Goal: Information Seeking & Learning: Learn about a topic

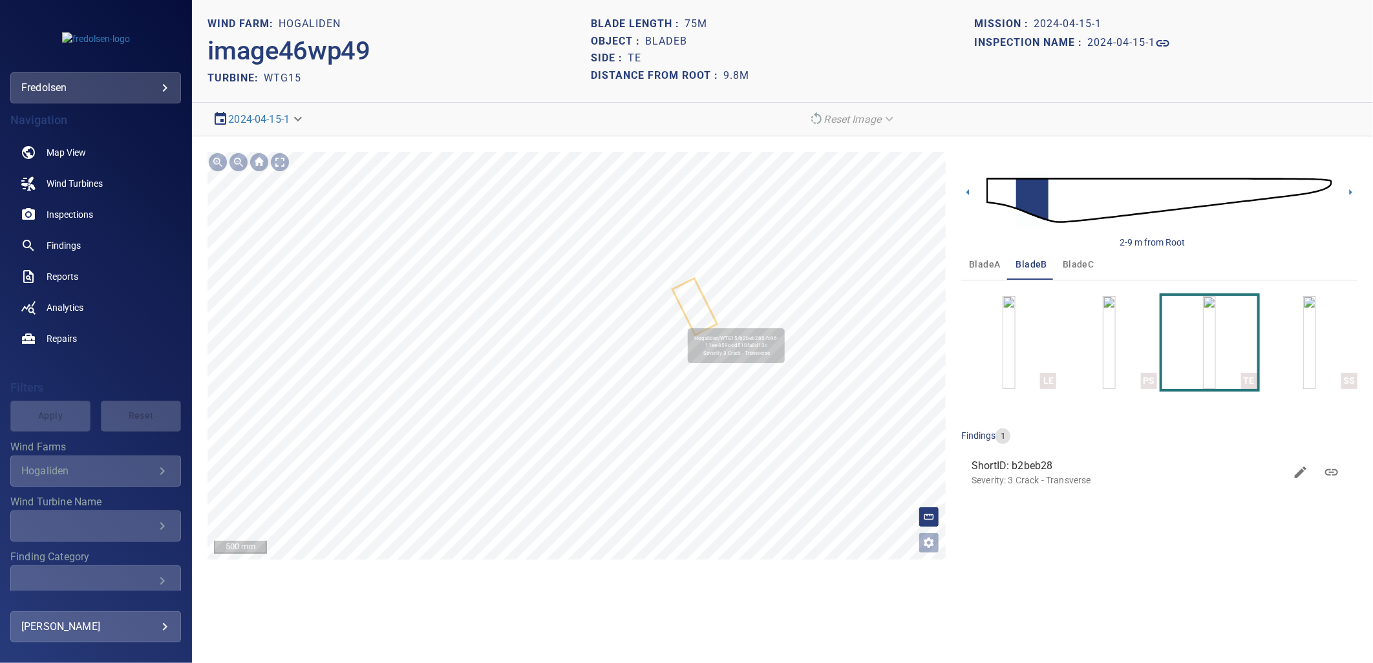
click at [706, 306] on icon at bounding box center [695, 307] width 42 height 54
drag, startPoint x: 297, startPoint y: 622, endPoint x: 350, endPoint y: 634, distance: 53.8
click at [297, 622] on section "**********" at bounding box center [782, 331] width 1181 height 663
click at [1017, 580] on section "**********" at bounding box center [782, 331] width 1181 height 663
click at [1027, 478] on p "Severity: 3 Crack - Transverse" at bounding box center [1131, 481] width 308 height 13
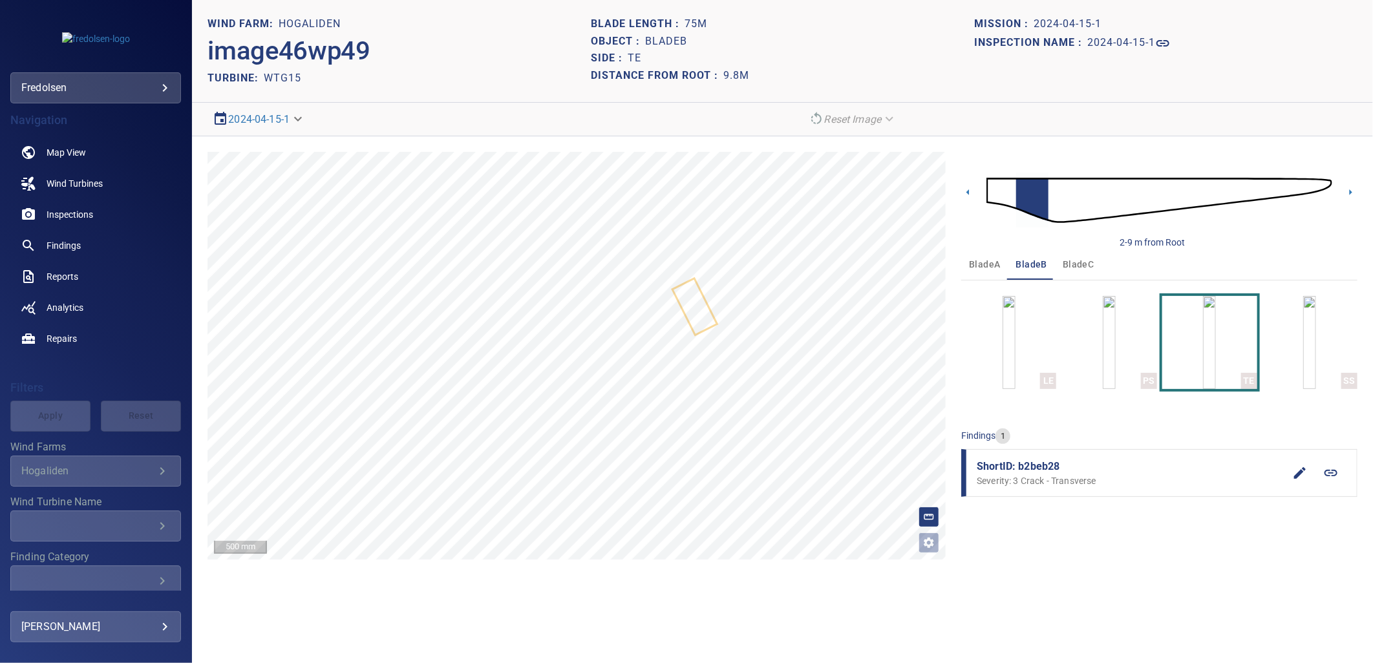
click at [1334, 473] on icon at bounding box center [1331, 473] width 13 height 6
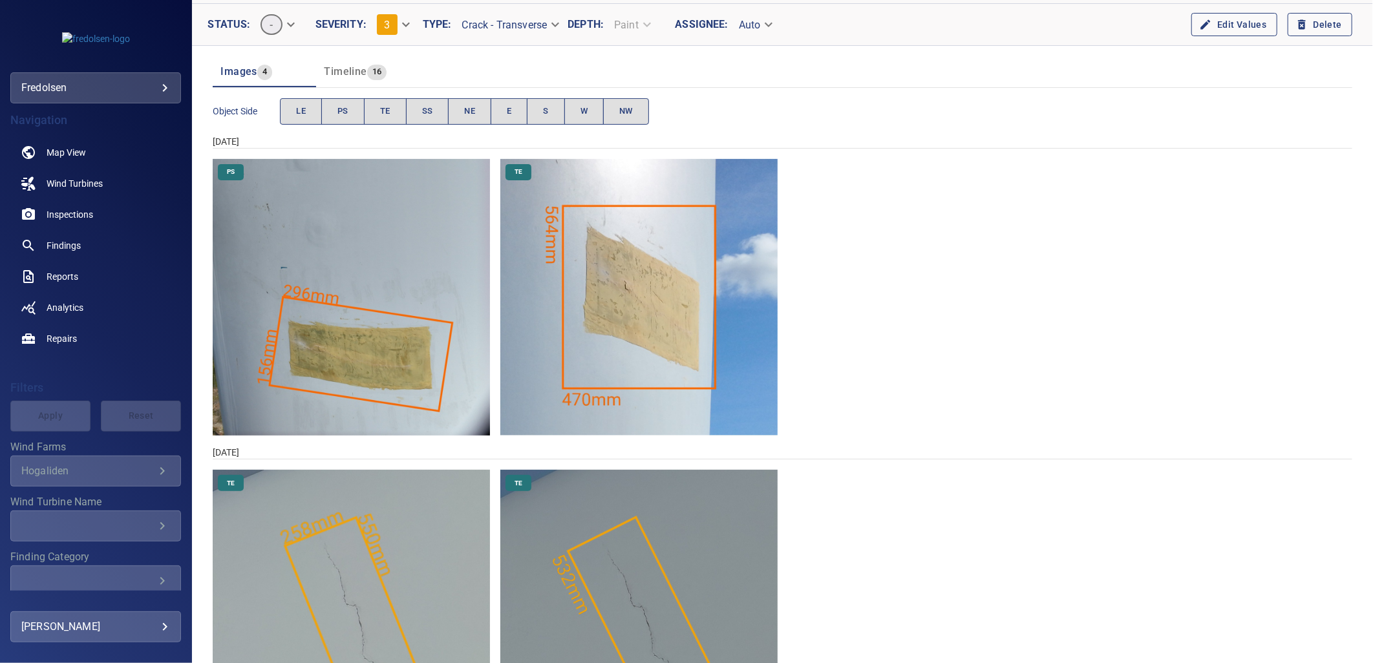
scroll to position [241, 0]
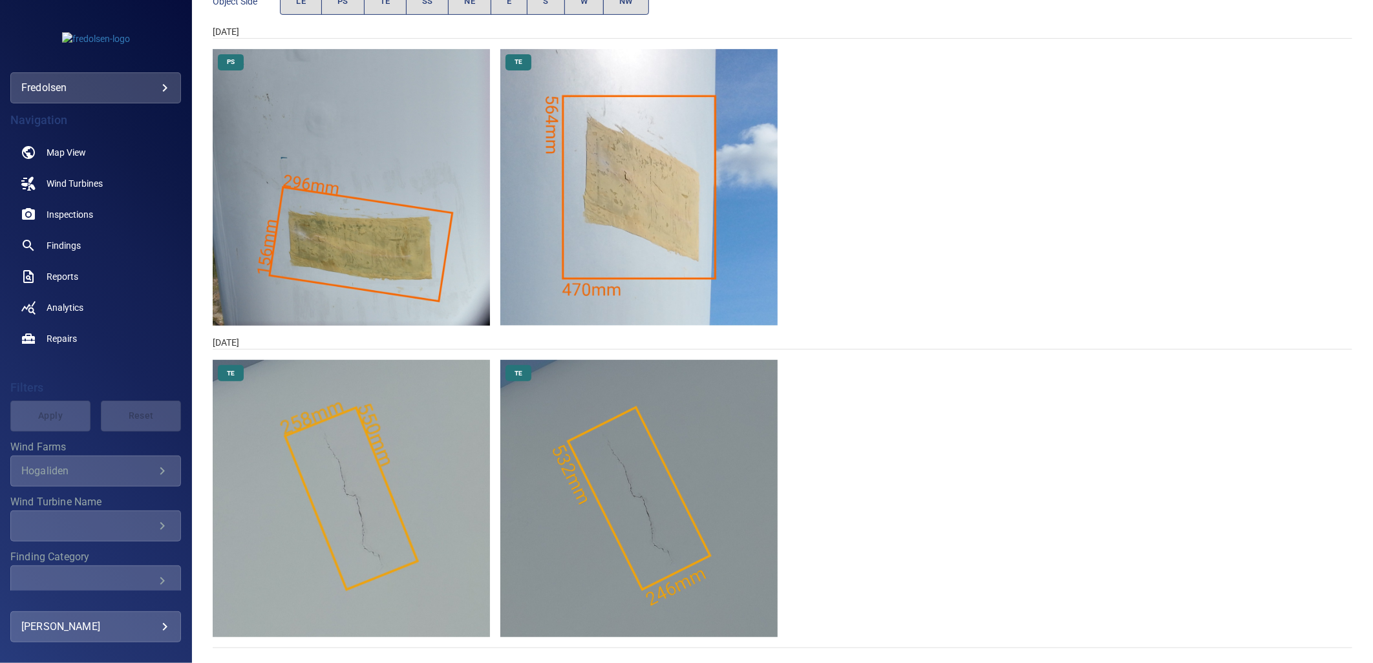
click at [453, 486] on img "Hogaliden/WTG15/2024-04-15-1/2024-04-15-1/image45wp48.jpg" at bounding box center [351, 498] width 277 height 277
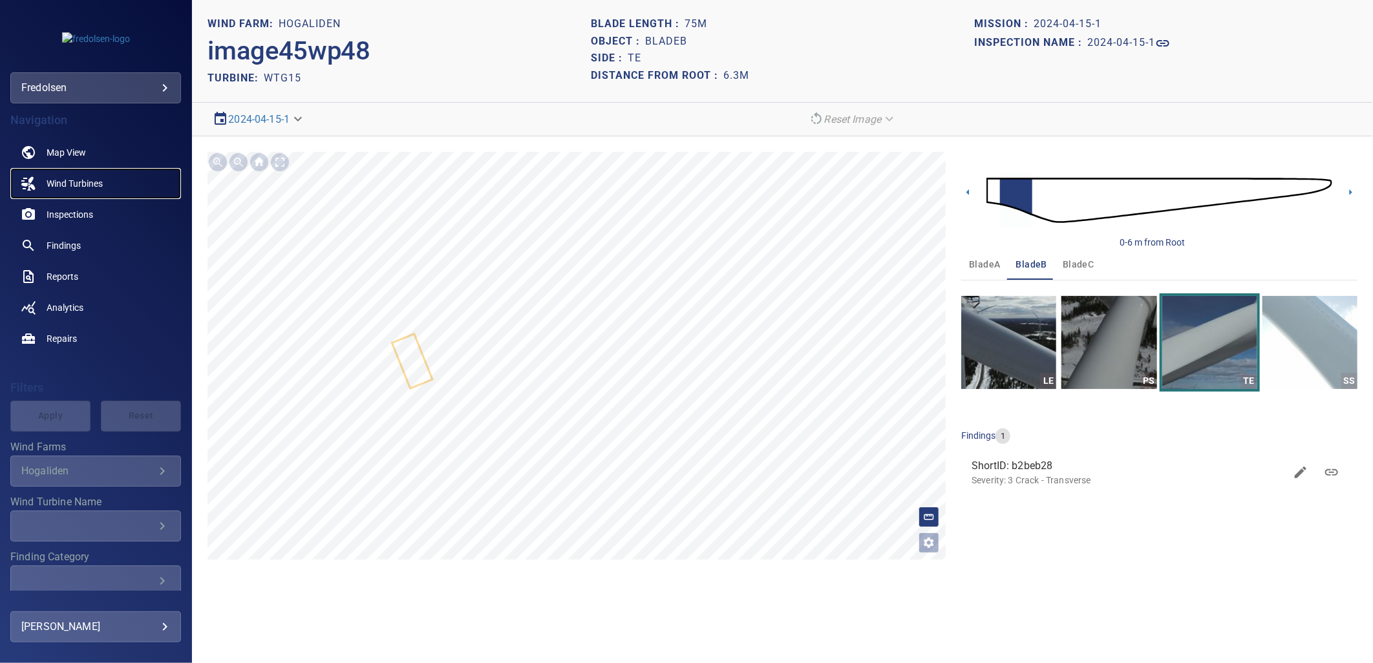
click at [83, 184] on span "Wind Turbines" at bounding box center [75, 183] width 56 height 13
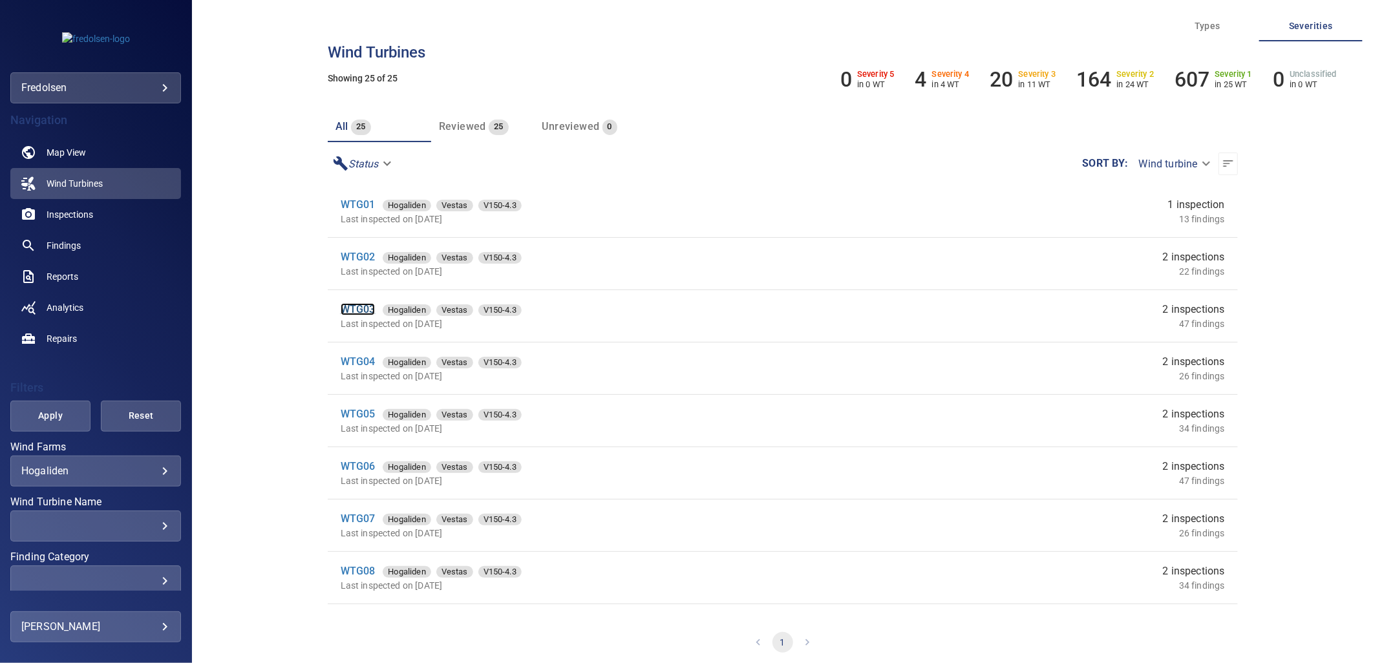
click at [365, 311] on link "WTG03" at bounding box center [358, 309] width 35 height 12
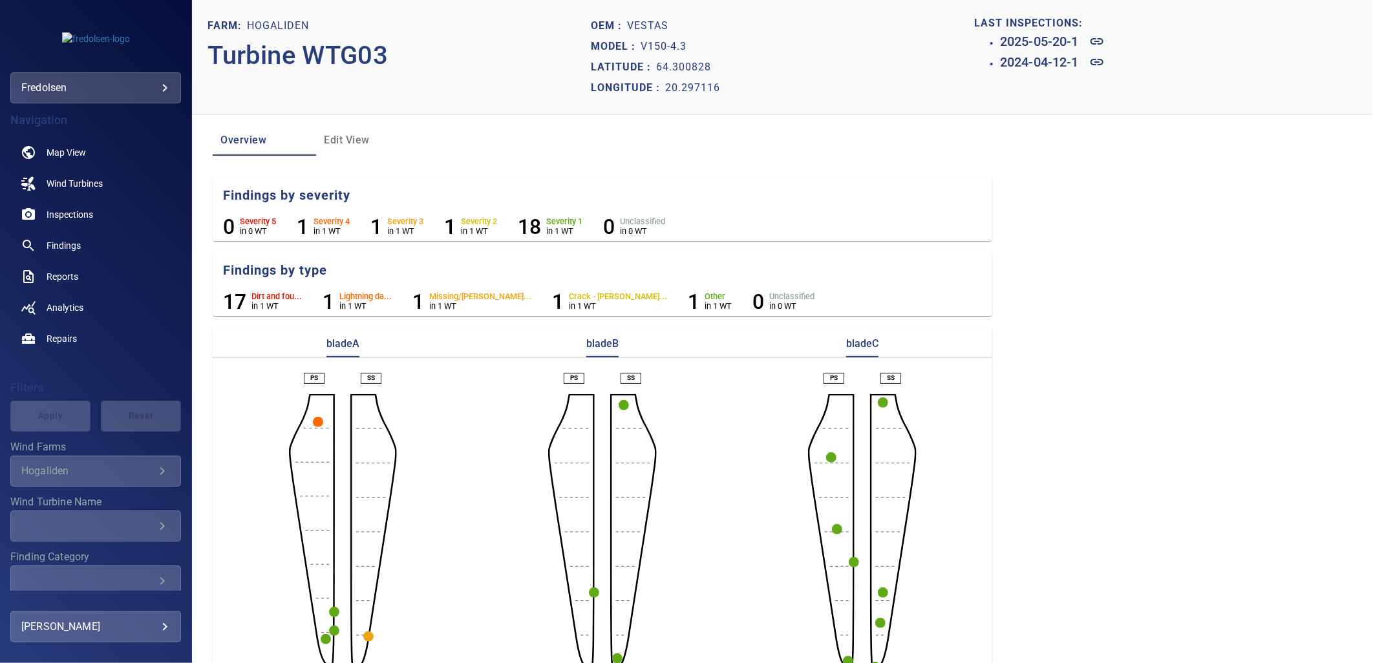
click at [314, 419] on circle "button" at bounding box center [318, 422] width 10 height 10
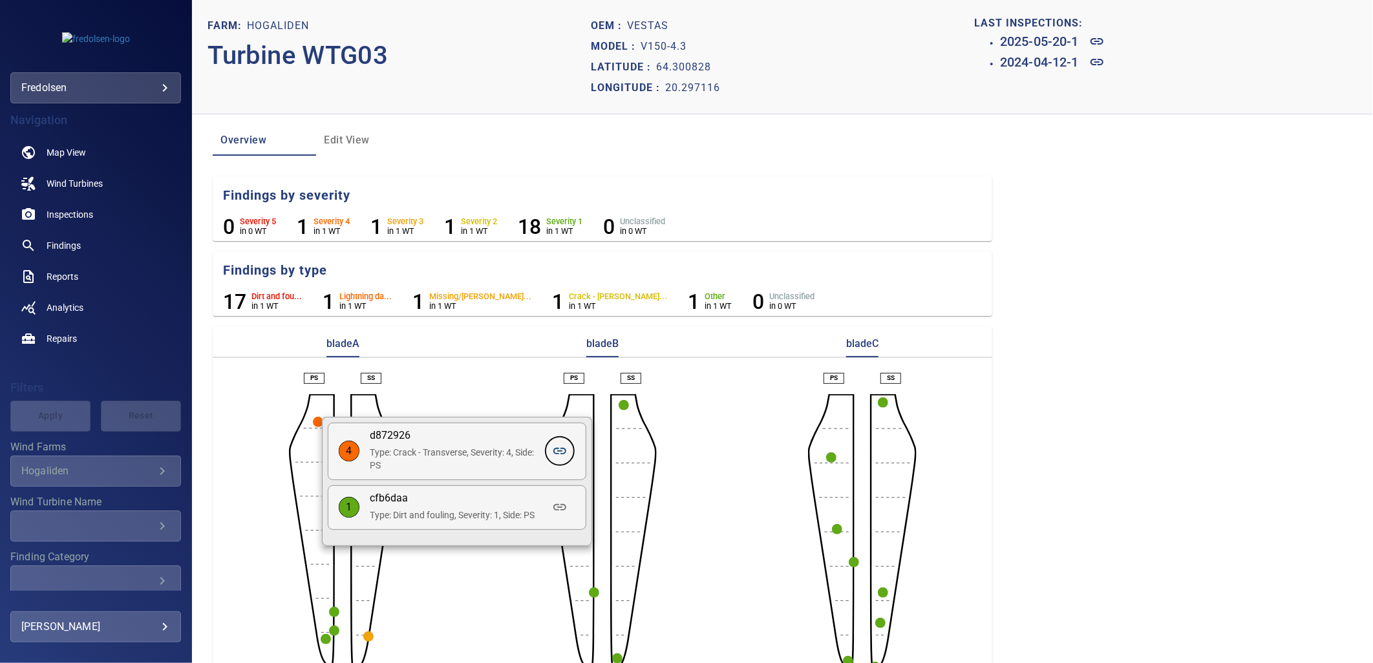
click at [567, 453] on icon at bounding box center [560, 452] width 16 height 16
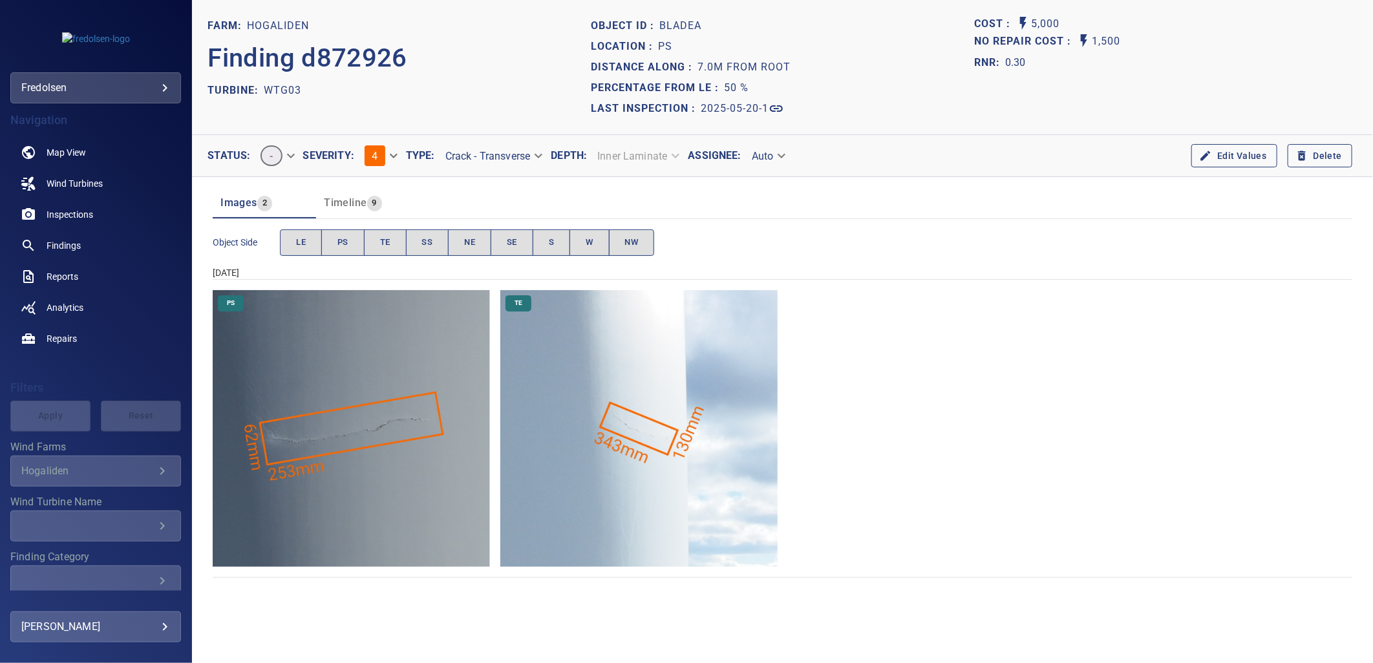
click at [408, 370] on img "Hogaliden/WTG03/2025-05-20-1/2025-05-20-6/image56wp60.jpg" at bounding box center [351, 428] width 277 height 277
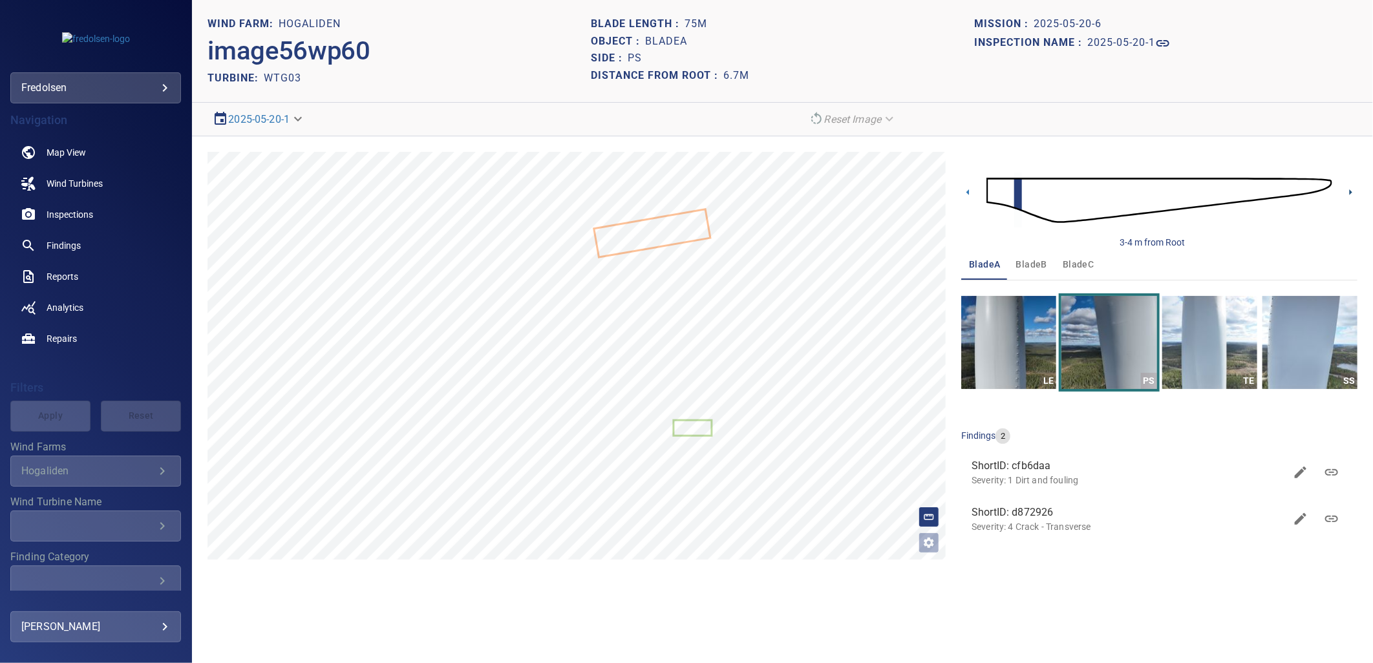
click at [1349, 196] on icon at bounding box center [1351, 193] width 14 height 14
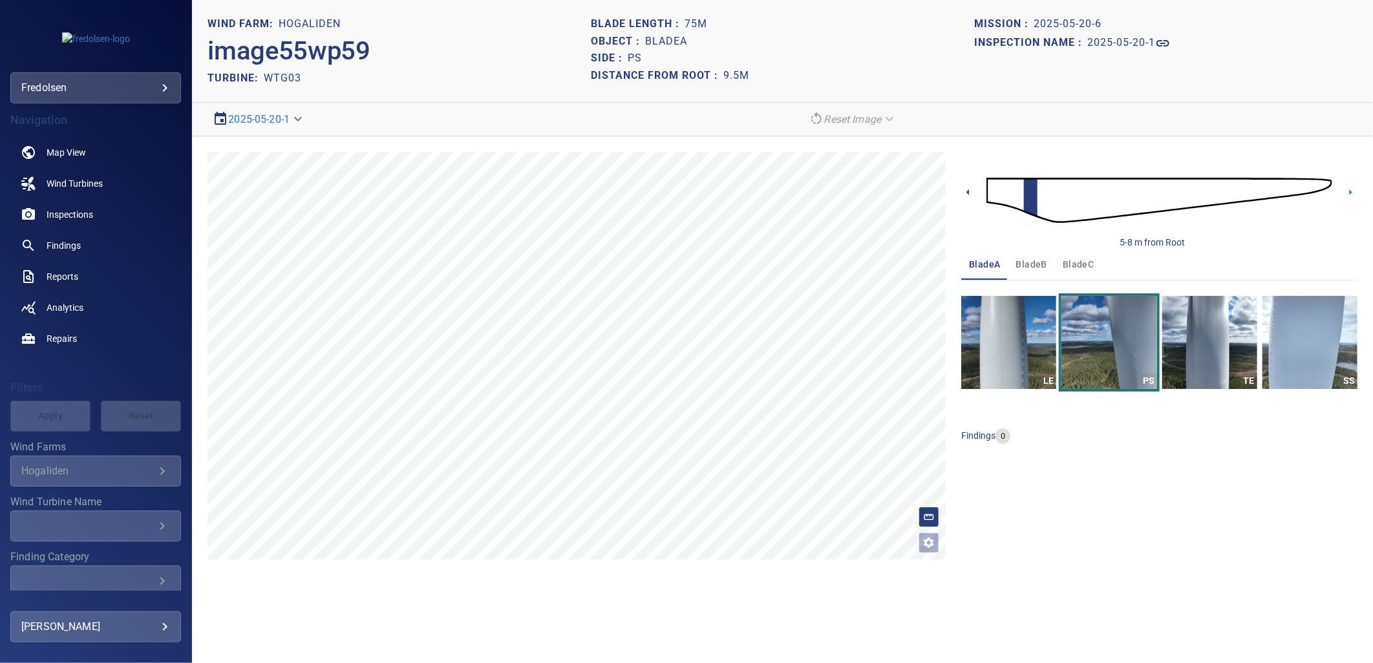
click at [967, 196] on icon at bounding box center [968, 193] width 14 height 14
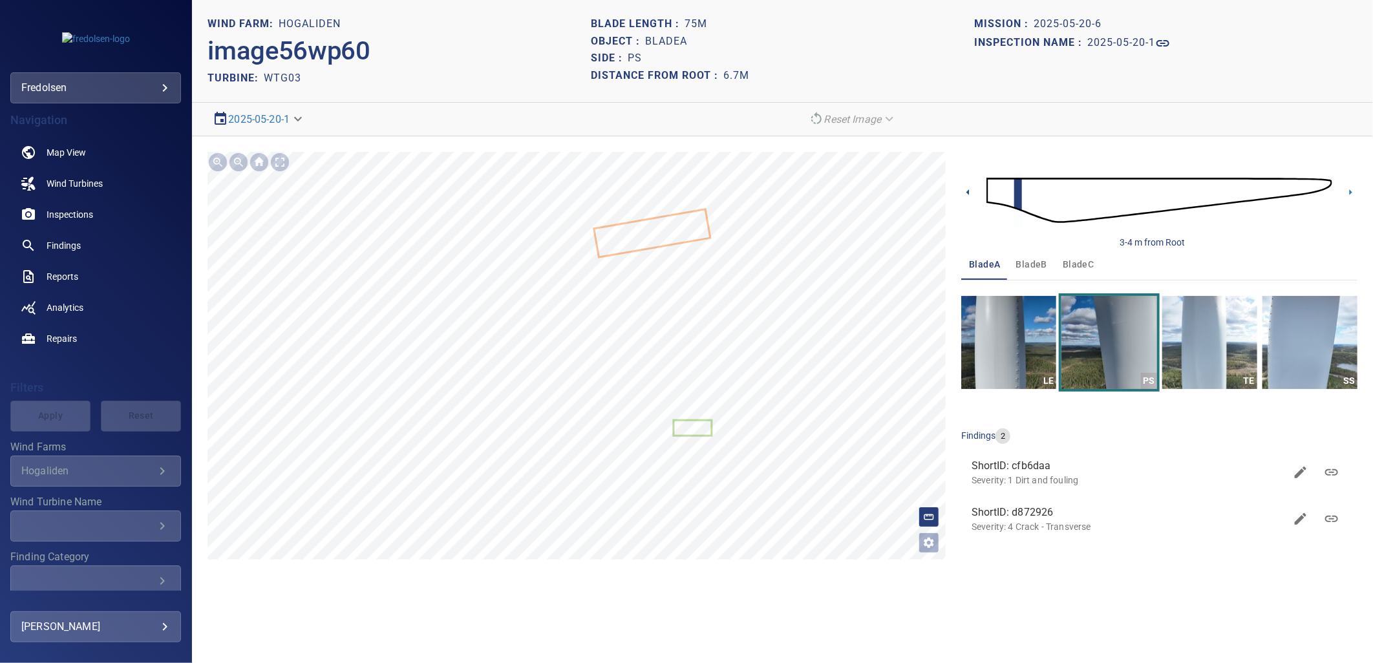
click at [967, 196] on icon at bounding box center [968, 193] width 14 height 14
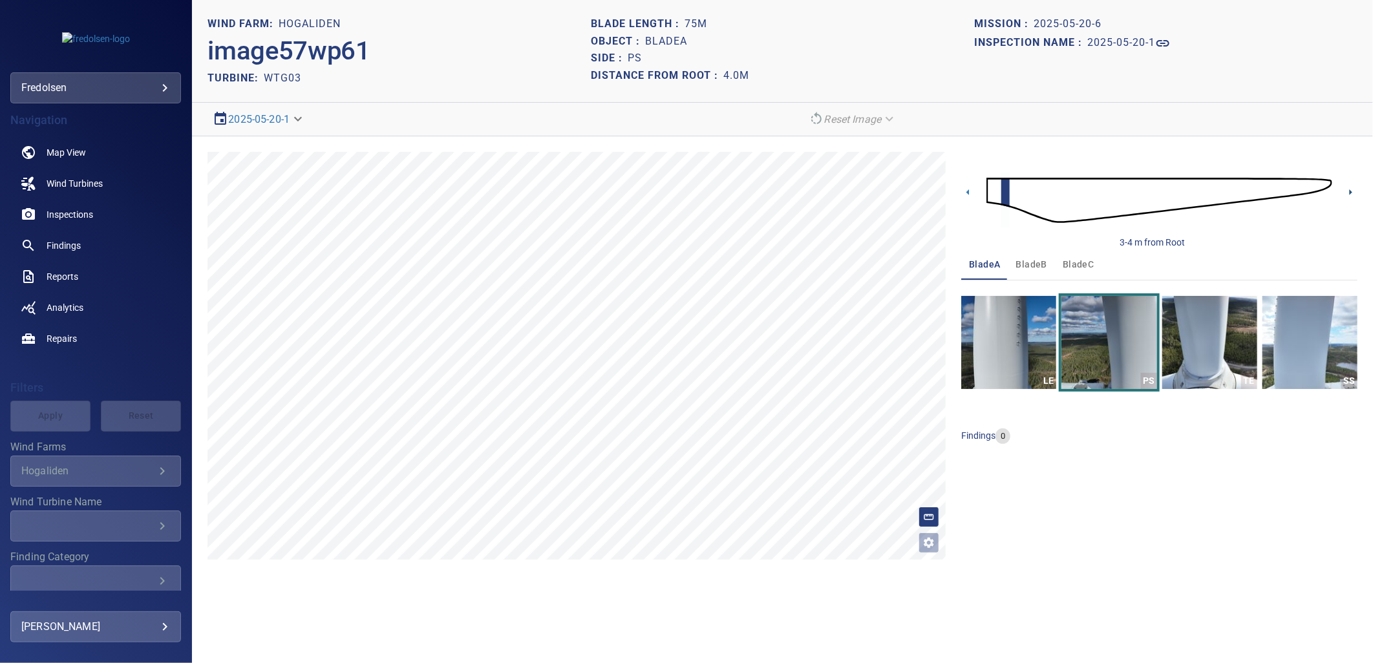
click at [1349, 193] on icon at bounding box center [1351, 193] width 14 height 14
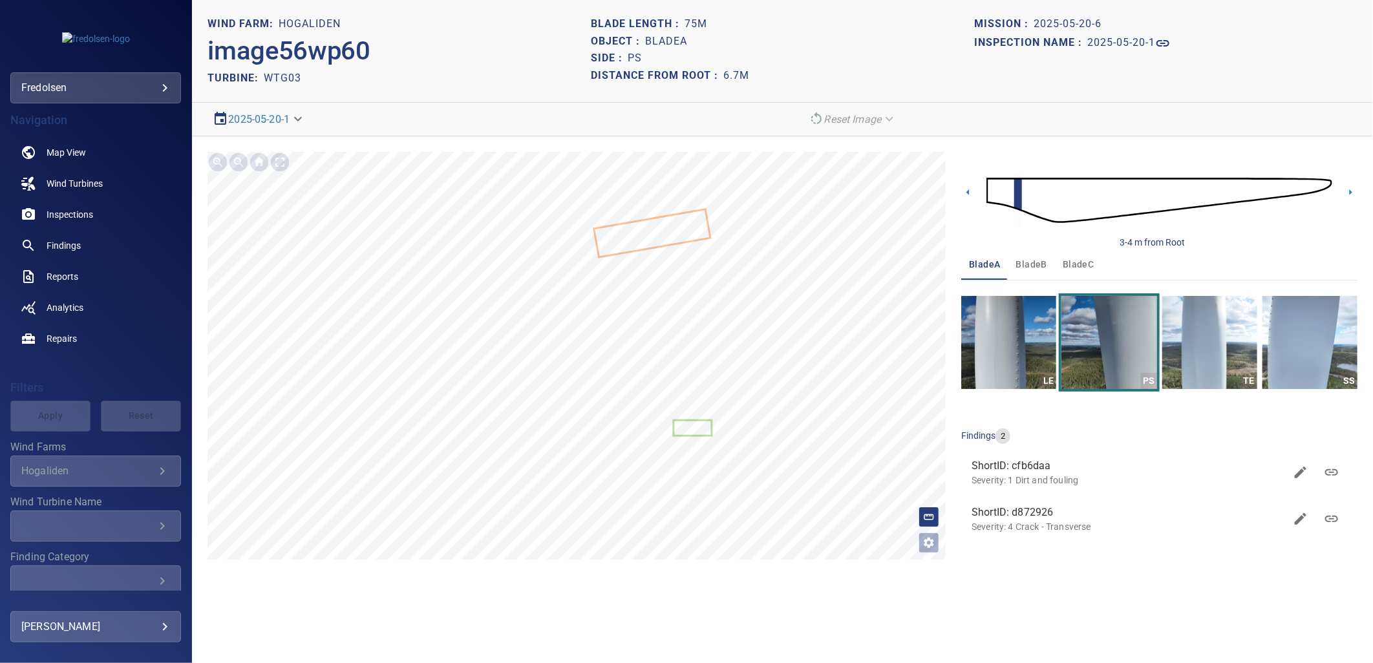
click at [283, 169] on div at bounding box center [280, 162] width 21 height 21
click at [996, 476] on p "Severity: 1 Dirt and fouling" at bounding box center [1129, 480] width 314 height 13
click at [1335, 471] on icon at bounding box center [1331, 473] width 13 height 6
click at [1324, 518] on icon at bounding box center [1332, 519] width 16 height 16
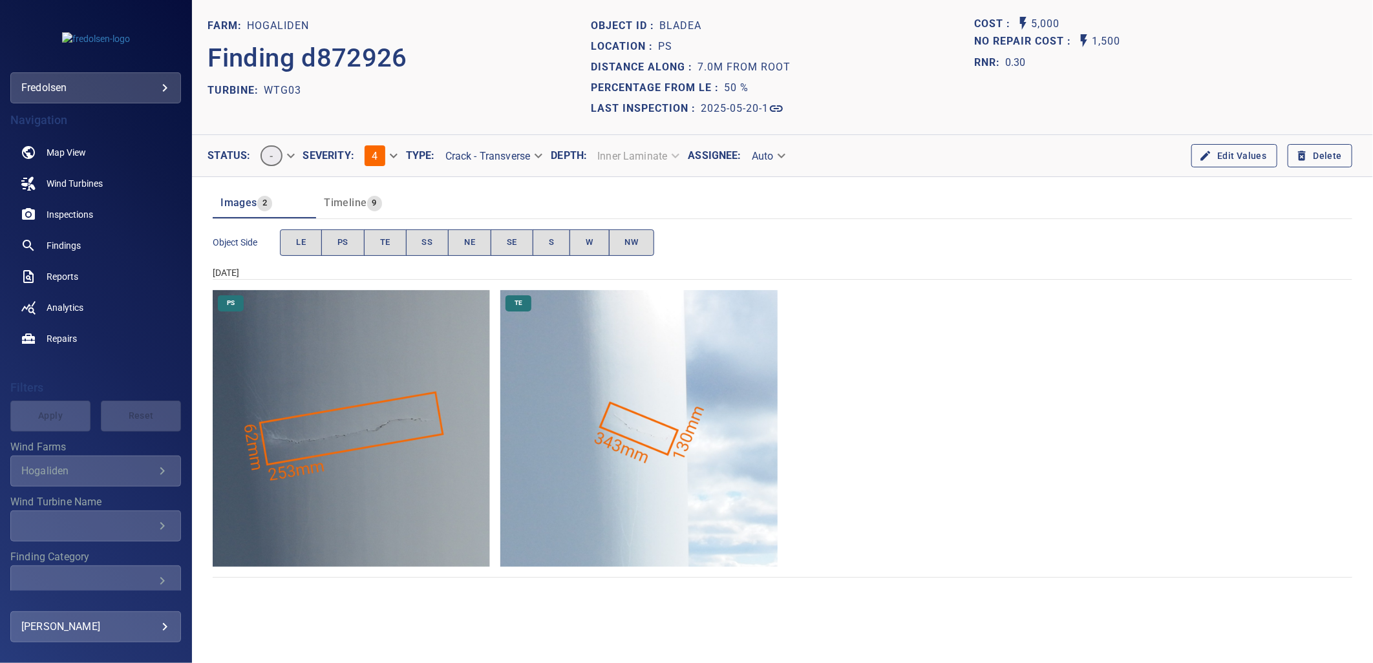
click at [701, 488] on img "Hogaliden/WTG03/2025-05-20-1/2025-05-20-6/image59wp65.jpg" at bounding box center [638, 428] width 277 height 277
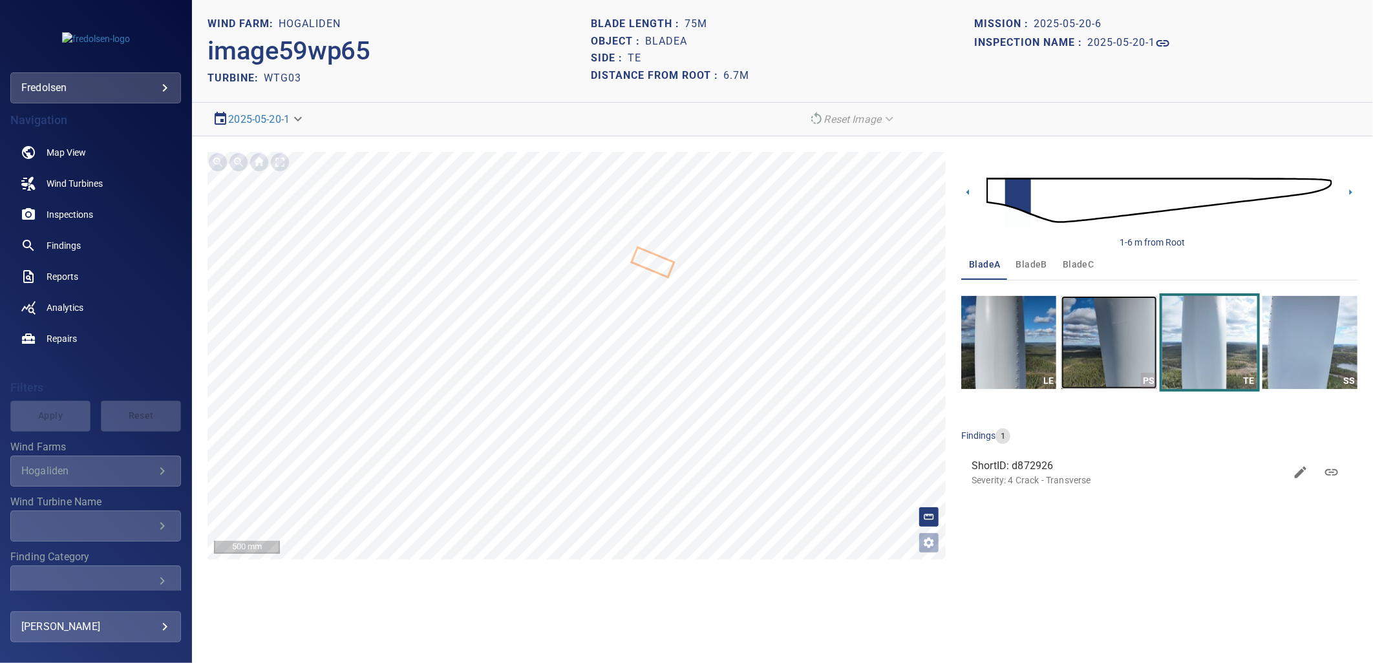
click at [1121, 370] on img "button" at bounding box center [1109, 342] width 95 height 93
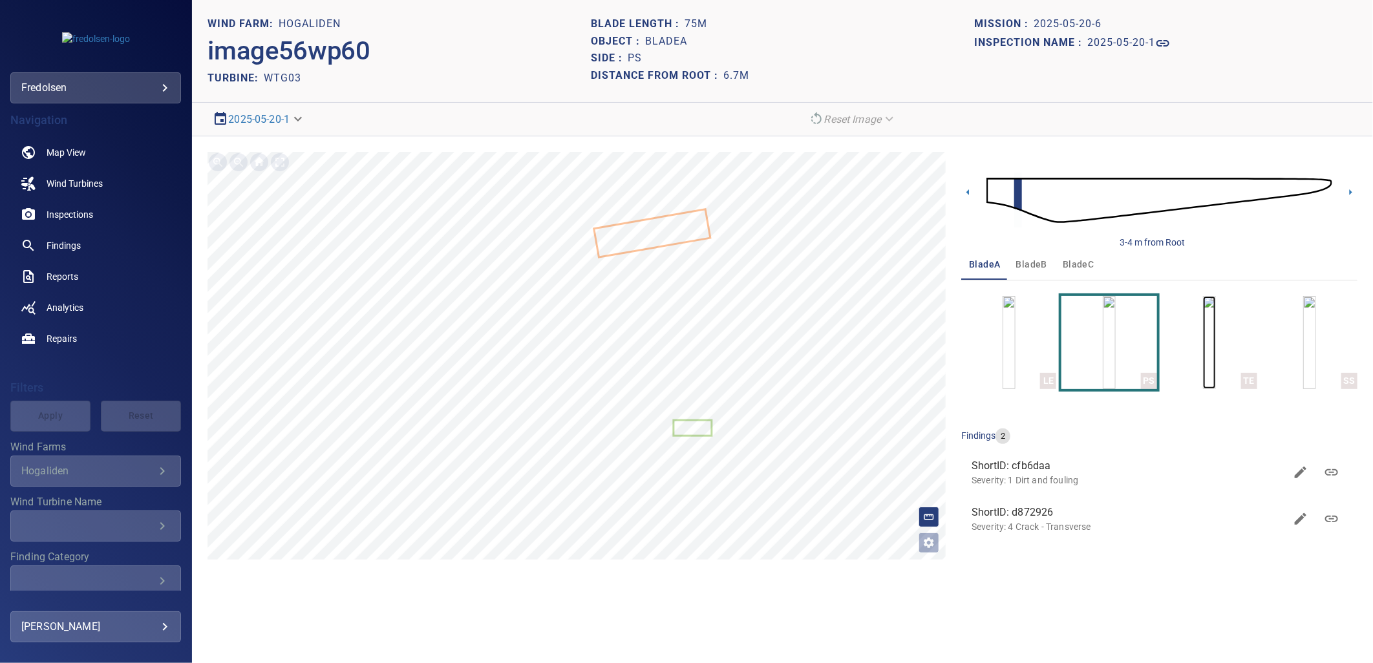
click at [1203, 348] on img "button" at bounding box center [1209, 342] width 13 height 93
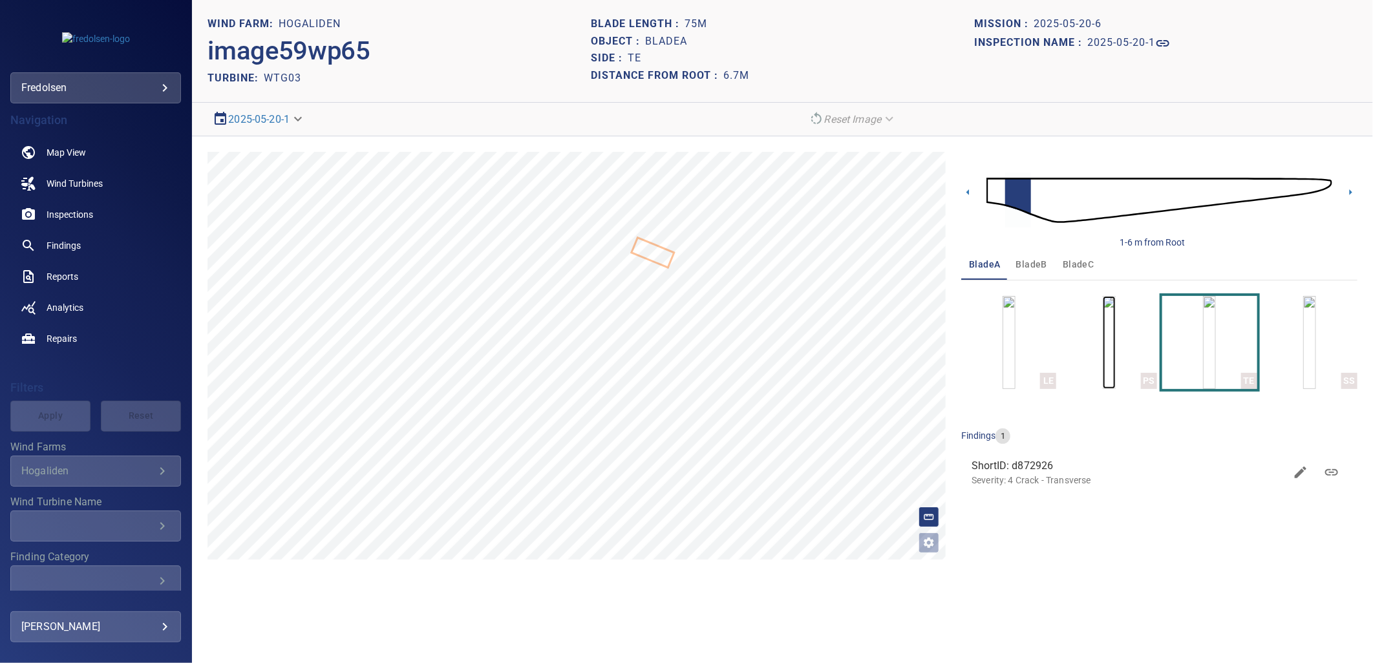
click at [1114, 364] on img "button" at bounding box center [1109, 342] width 13 height 93
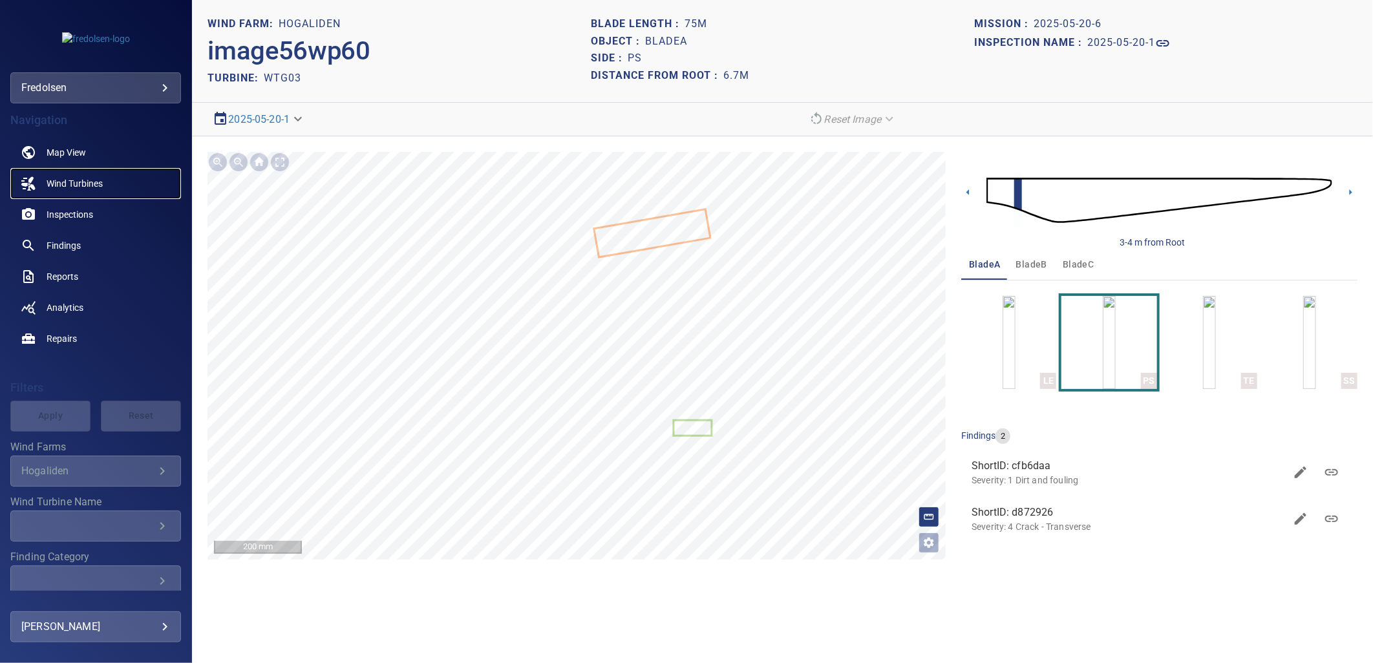
click at [71, 182] on span "Wind Turbines" at bounding box center [75, 183] width 56 height 13
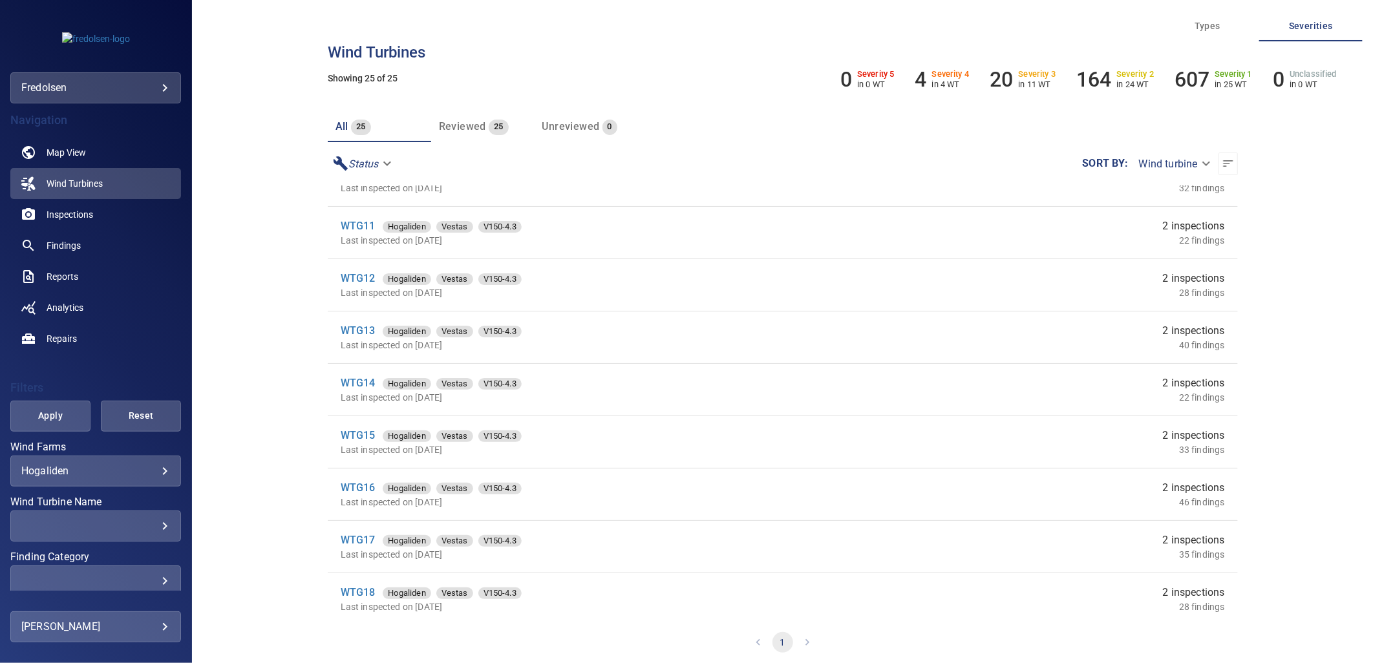
scroll to position [431, 0]
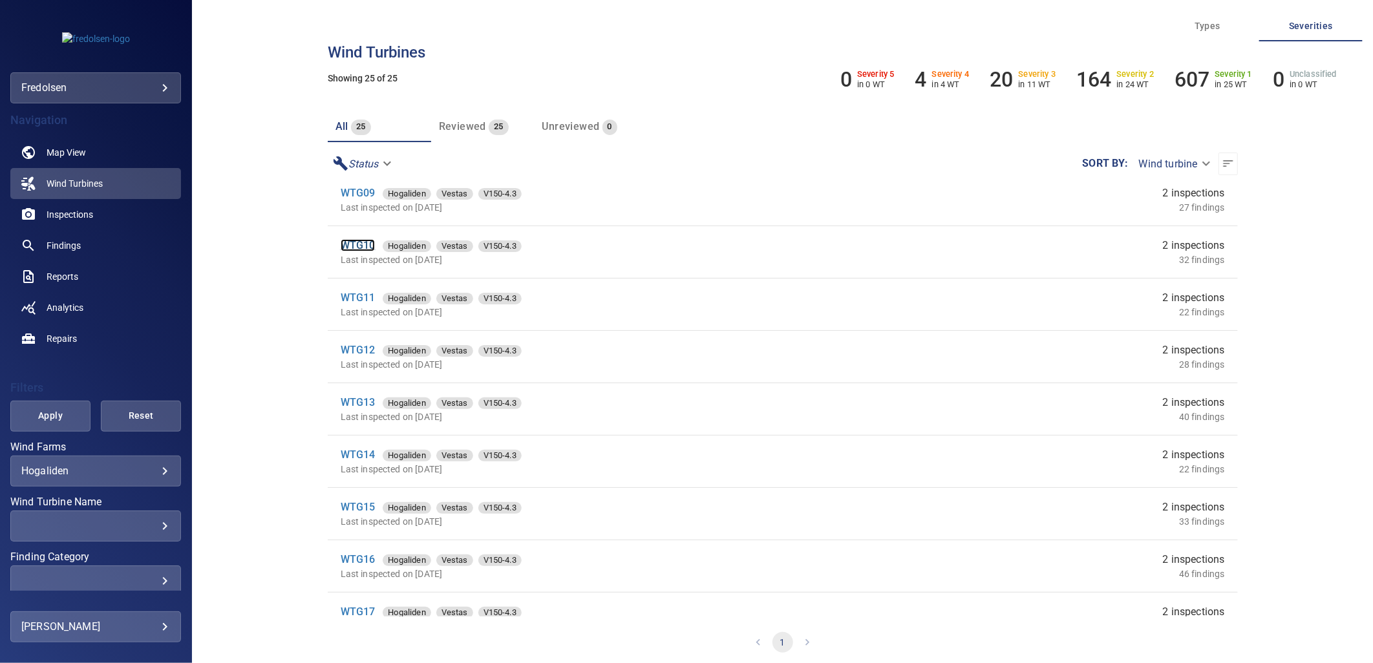
click at [363, 249] on link "WTG10" at bounding box center [358, 245] width 35 height 12
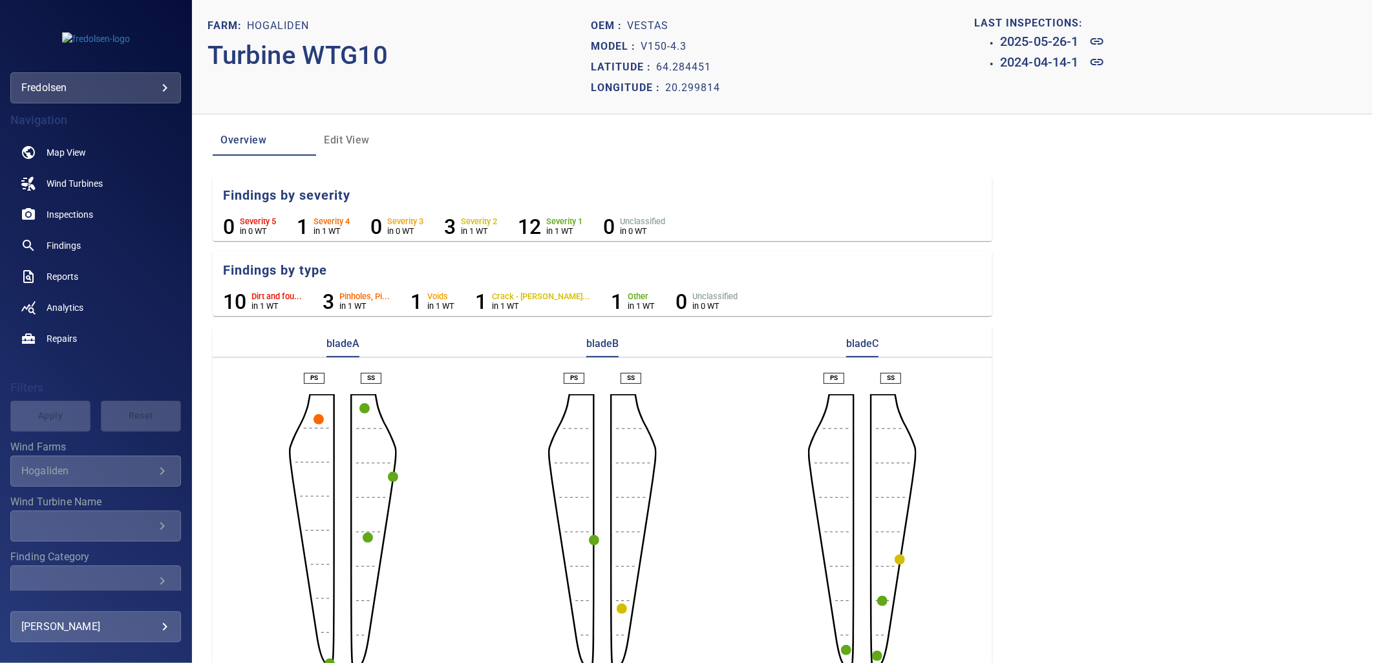
click at [317, 419] on circle "button" at bounding box center [319, 419] width 10 height 10
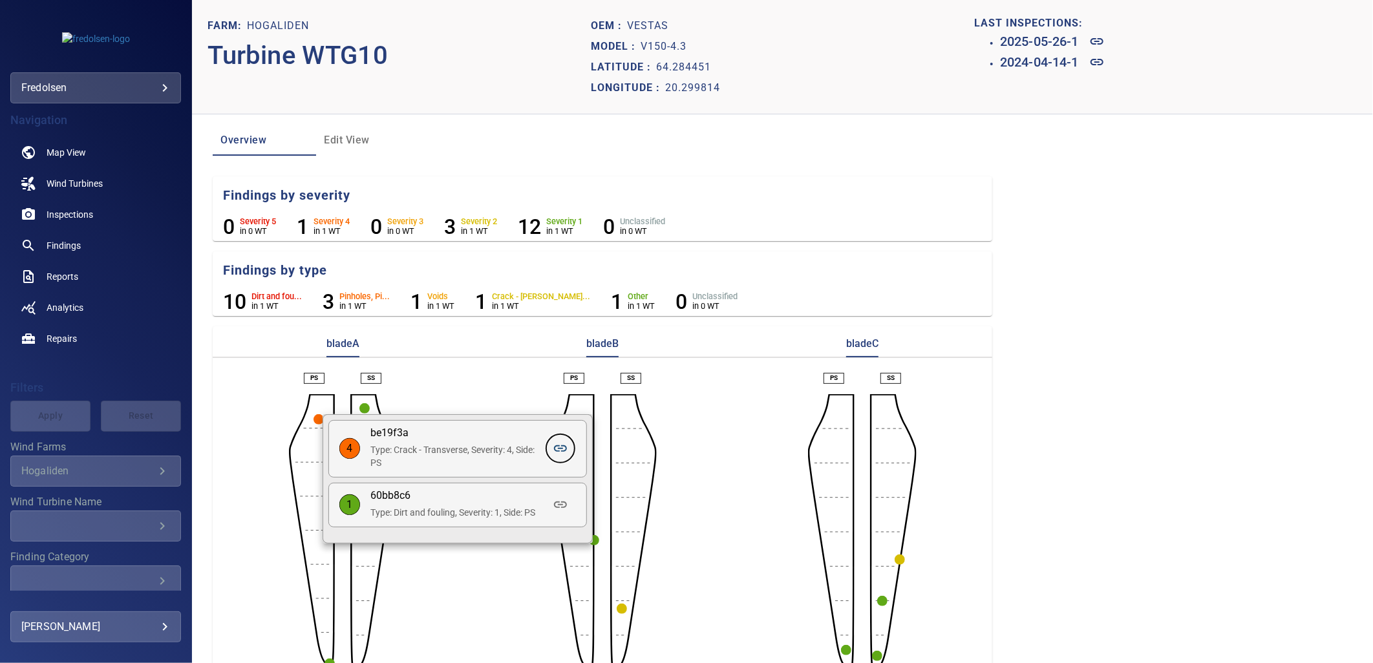
click at [554, 449] on icon at bounding box center [560, 448] width 13 height 6
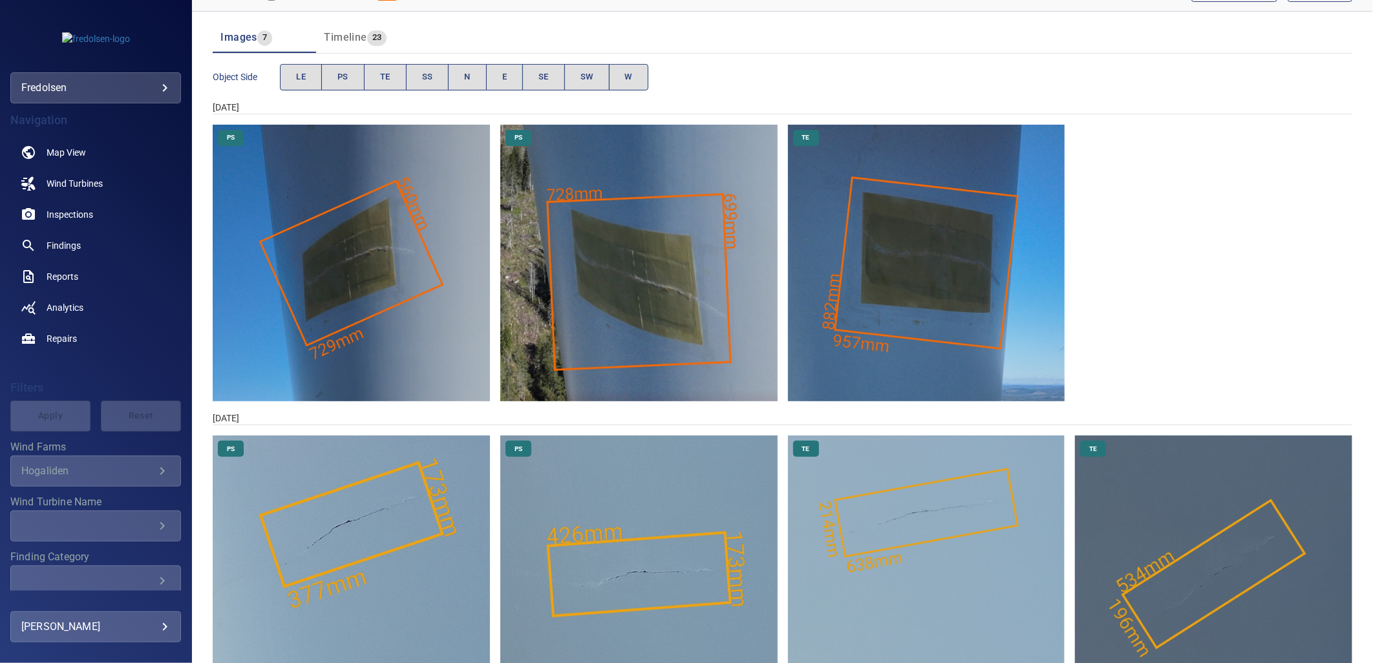
scroll to position [241, 0]
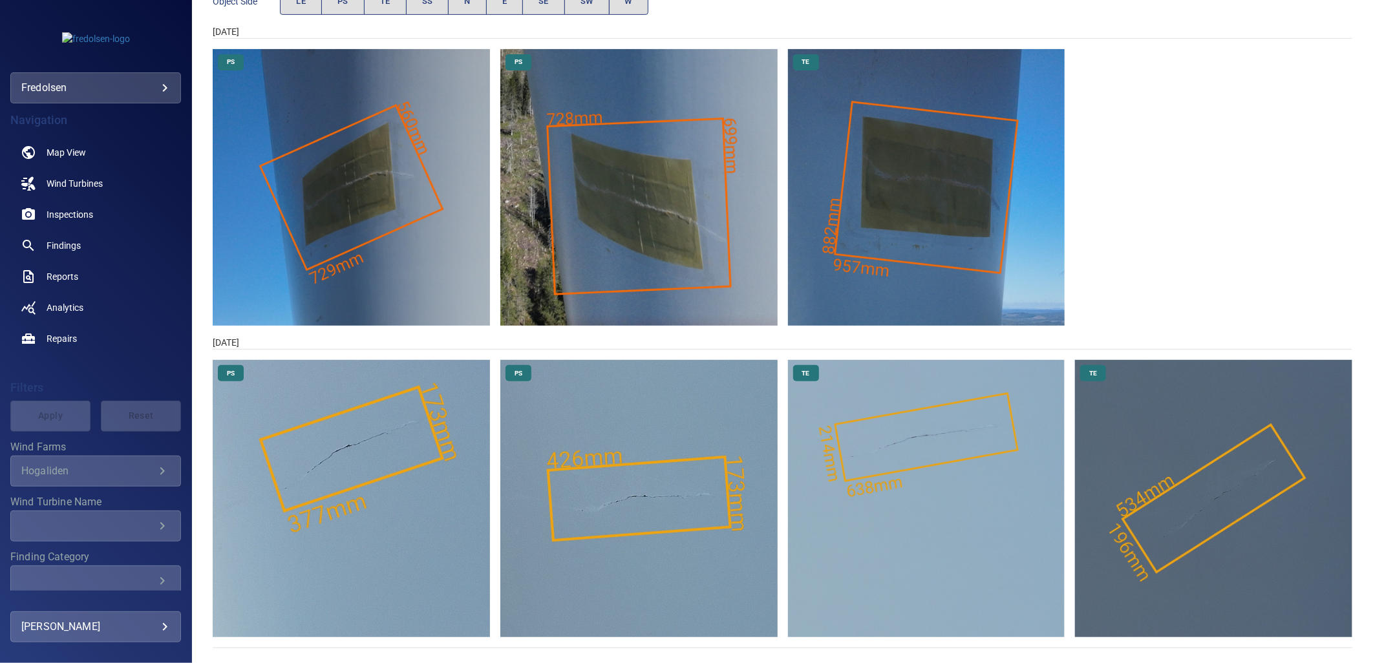
click at [362, 556] on img "Hogaliden/WTG10/2024-04-14-1/2024-04-14-1/image42wp44.jpg" at bounding box center [351, 498] width 277 height 277
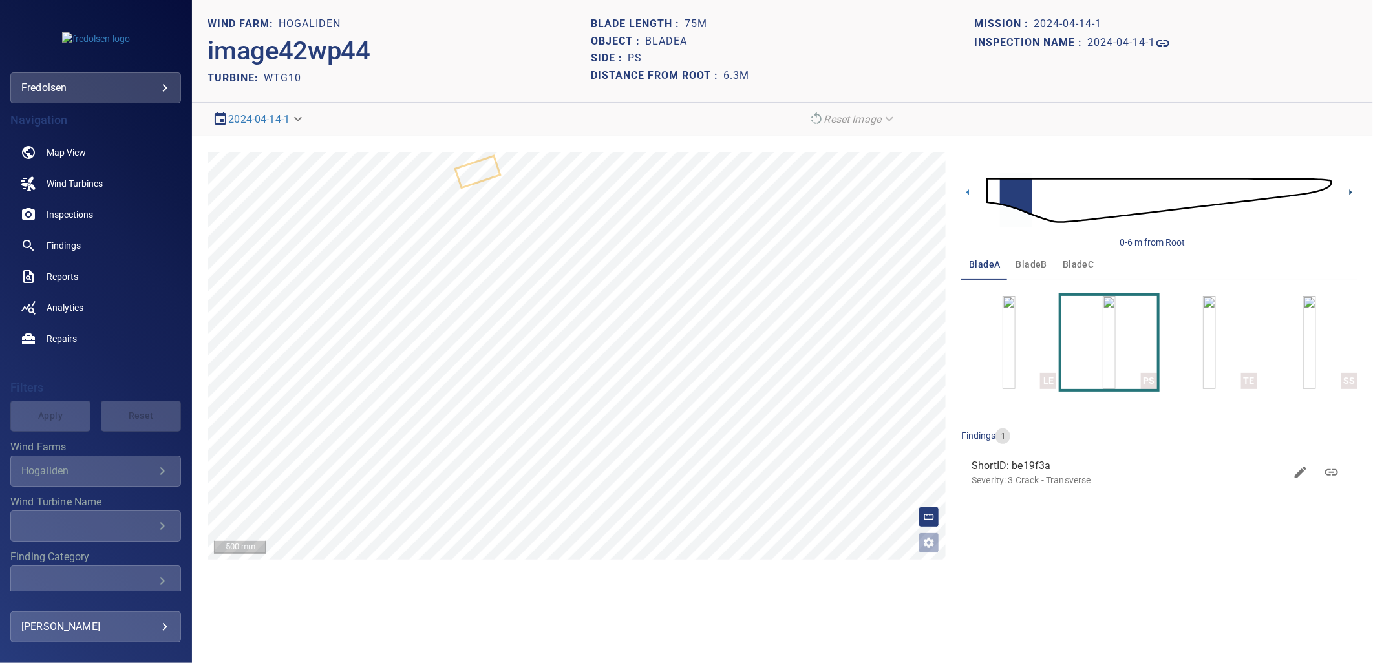
click at [1347, 191] on icon at bounding box center [1351, 193] width 14 height 14
click at [1064, 475] on p "Severity: 3 Crack - Transverse" at bounding box center [1129, 480] width 314 height 13
click at [1333, 473] on icon at bounding box center [1332, 474] width 16 height 16
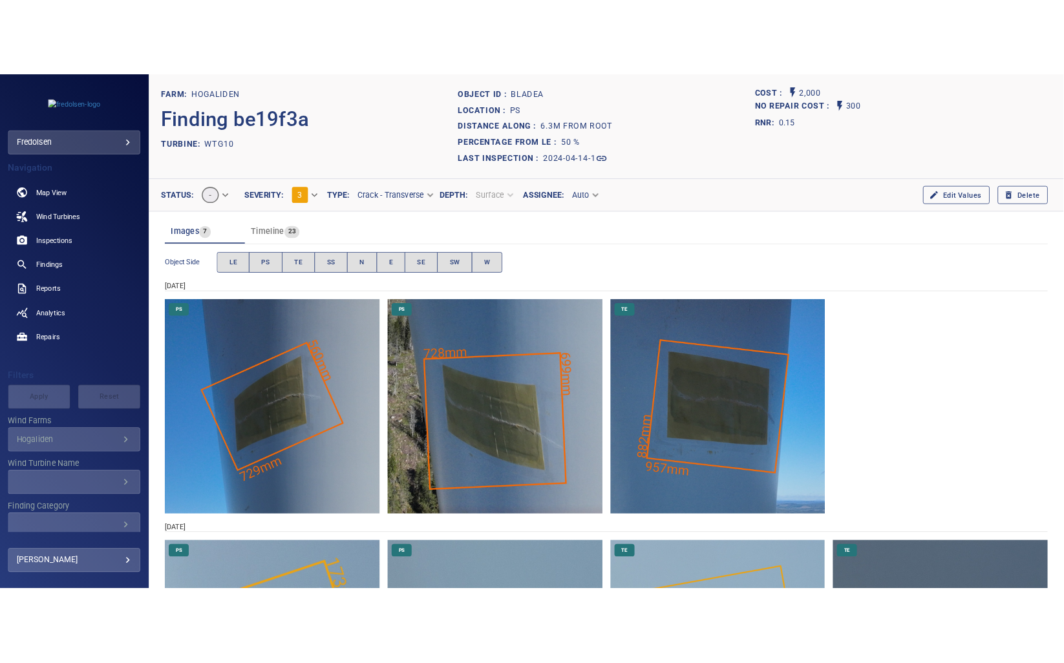
scroll to position [215, 0]
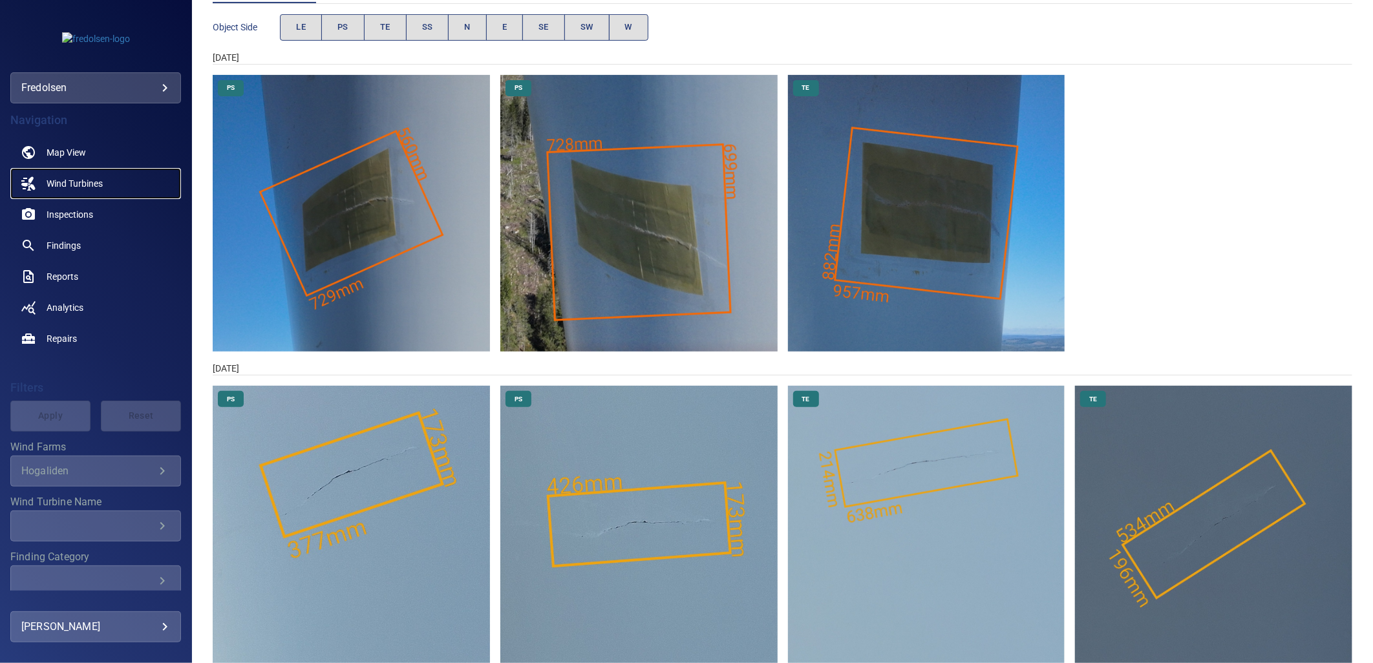
click at [82, 178] on span "Wind Turbines" at bounding box center [75, 183] width 56 height 13
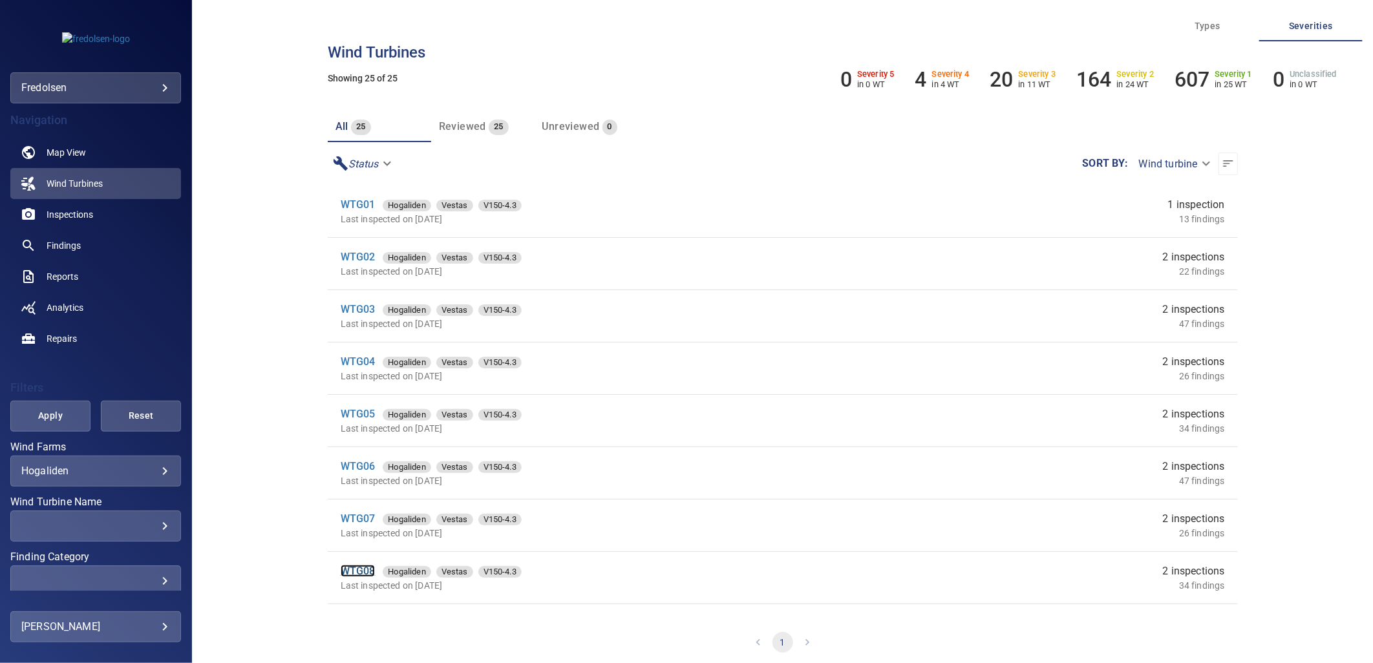
click at [367, 566] on link "WTG08" at bounding box center [358, 571] width 35 height 12
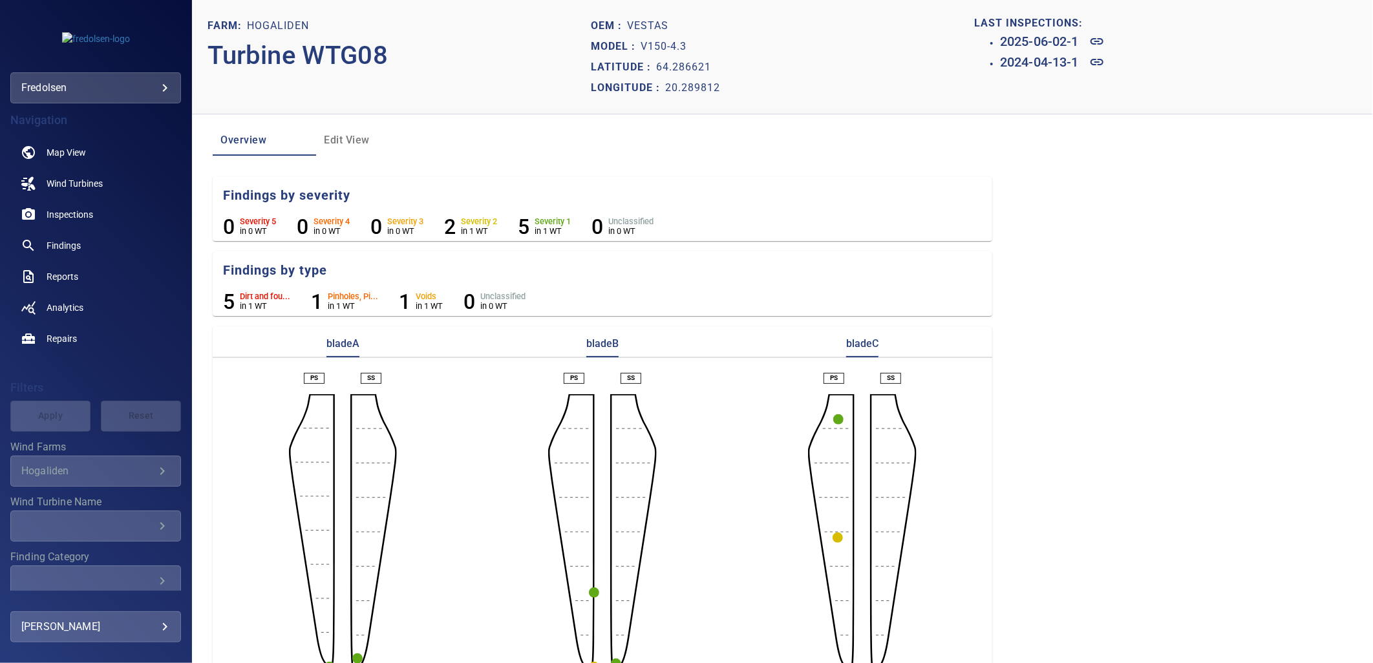
click at [834, 422] on circle "button" at bounding box center [838, 419] width 10 height 10
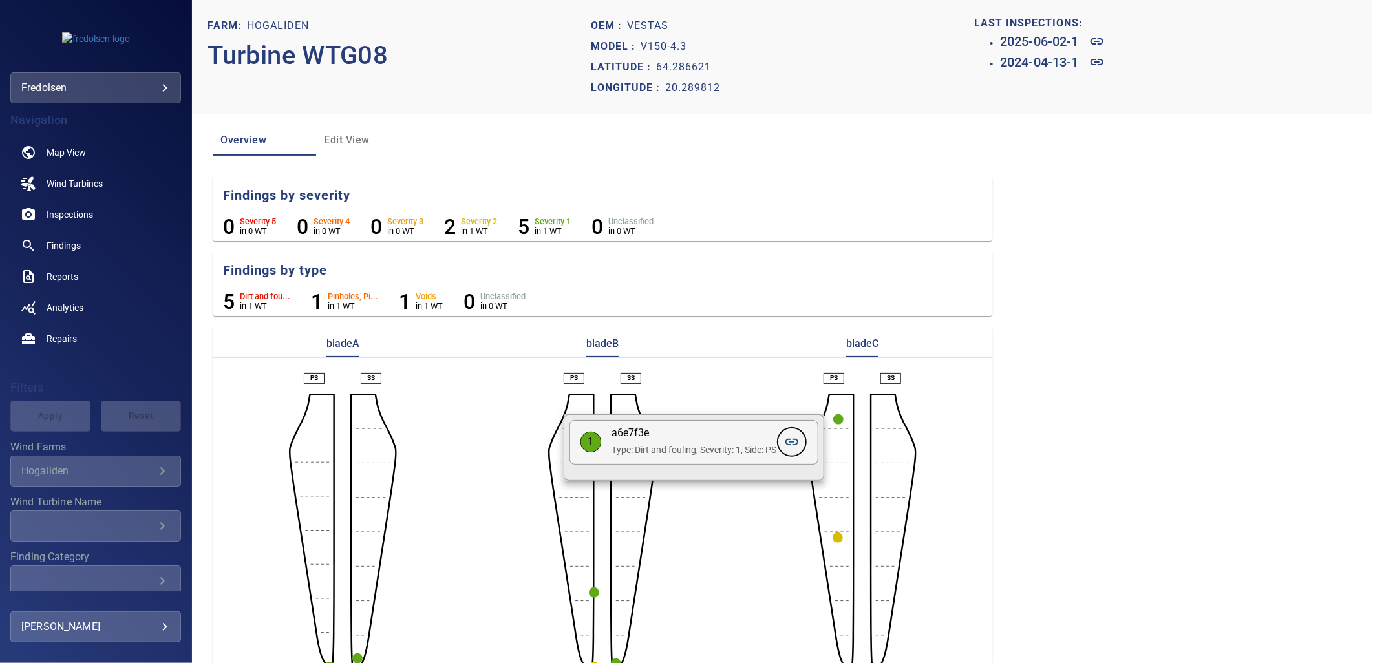
click at [789, 443] on icon at bounding box center [792, 442] width 13 height 6
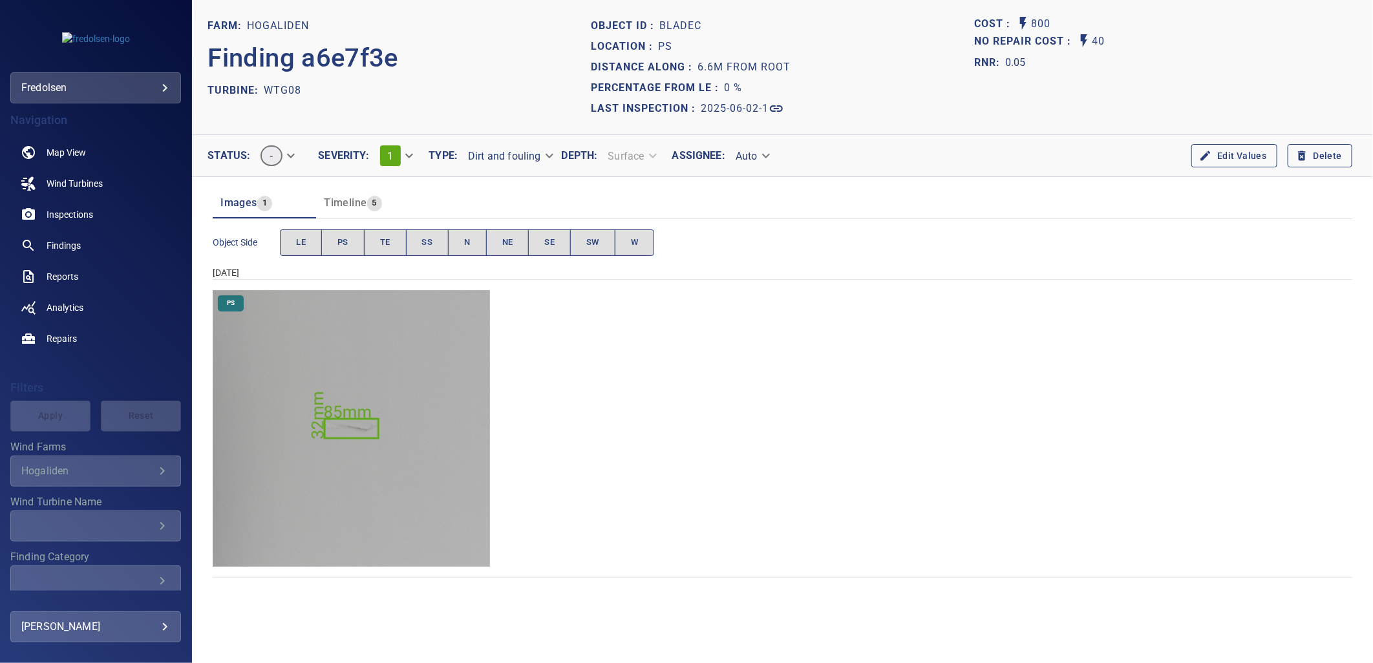
click at [389, 480] on img "Hogaliden/WTG08/2025-06-02-1/2025-06-02-5/image56wp60.jpg" at bounding box center [351, 428] width 277 height 277
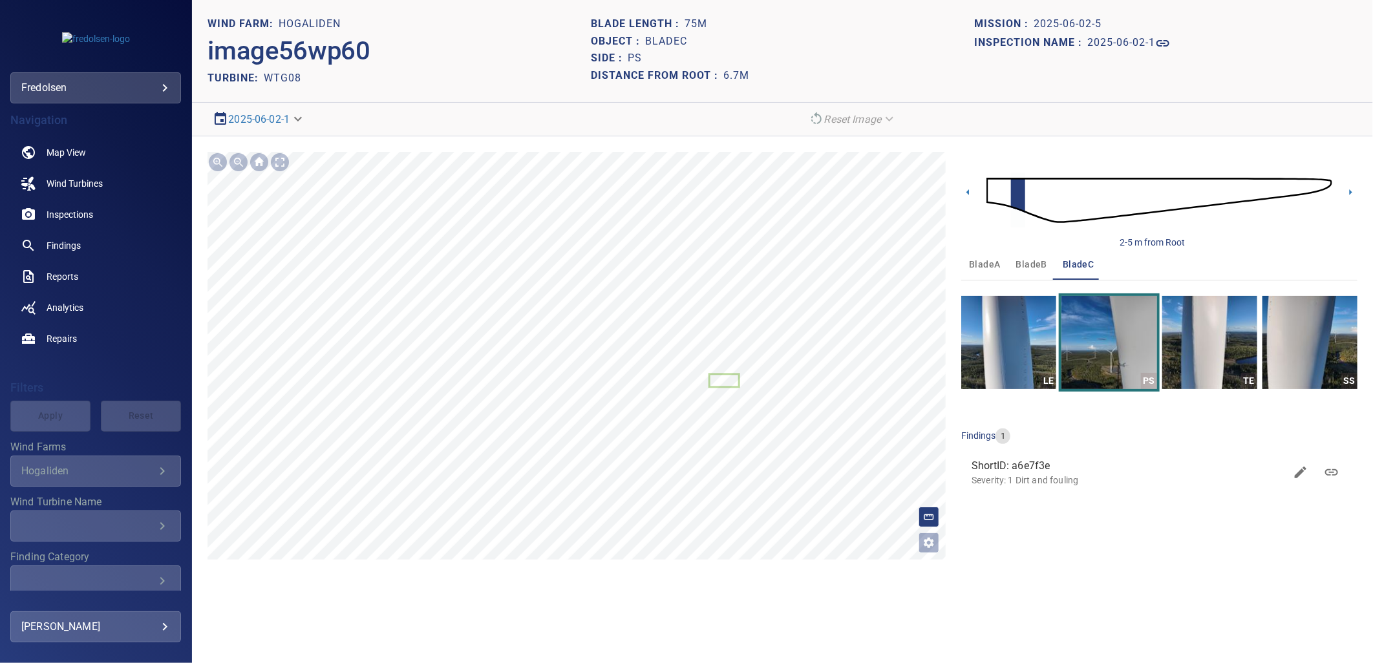
click at [464, 612] on section "**********" at bounding box center [782, 331] width 1181 height 663
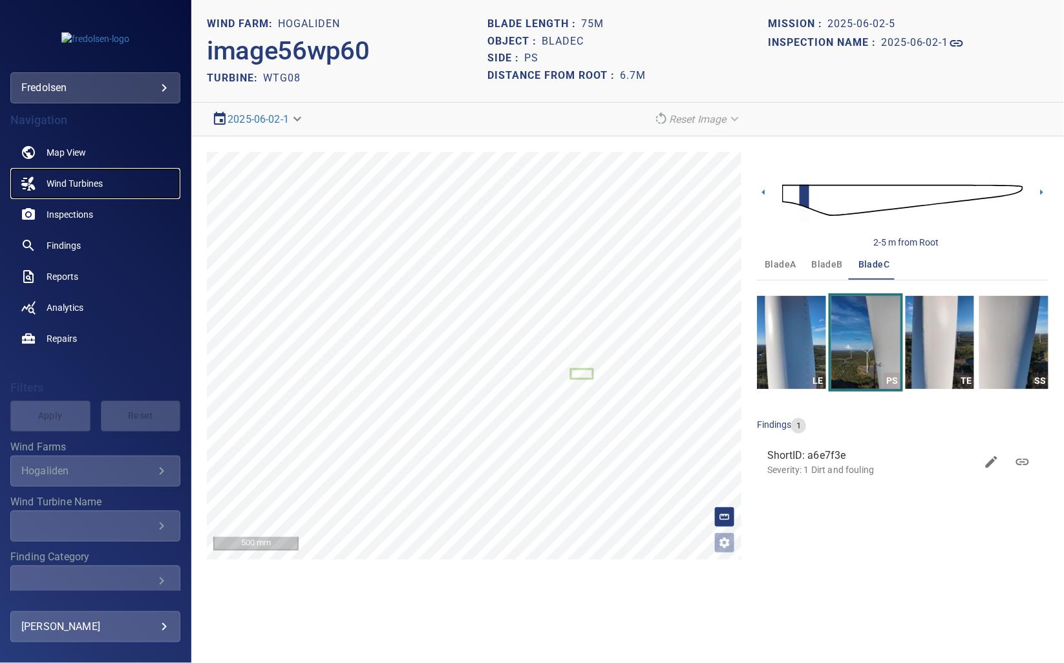
click at [62, 177] on span "Wind Turbines" at bounding box center [75, 183] width 56 height 13
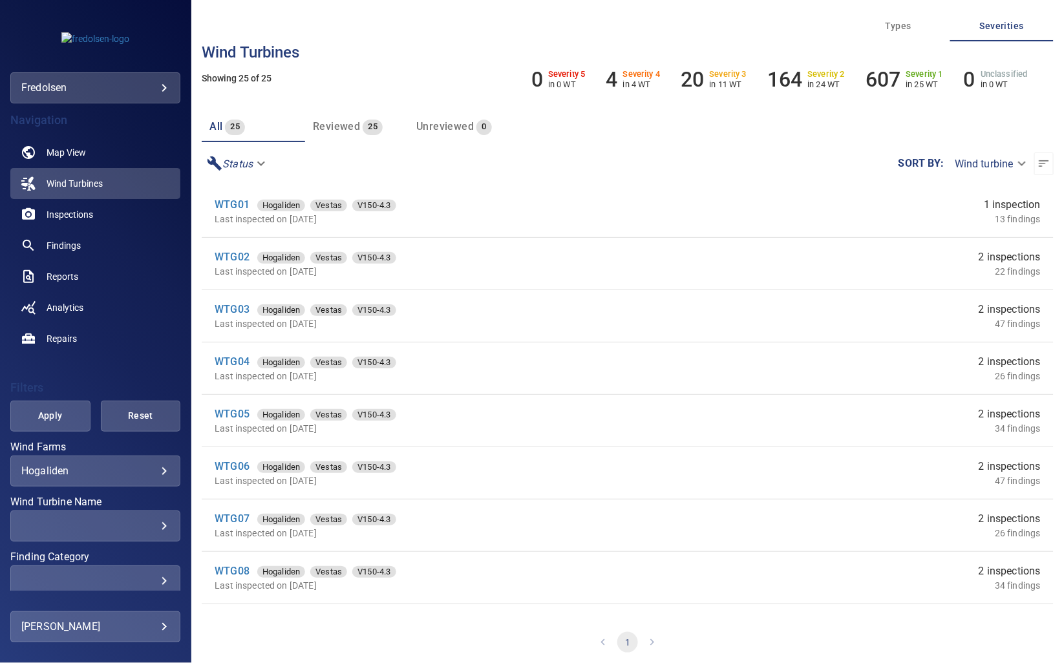
click at [65, 466] on body "**********" at bounding box center [532, 331] width 1064 height 663
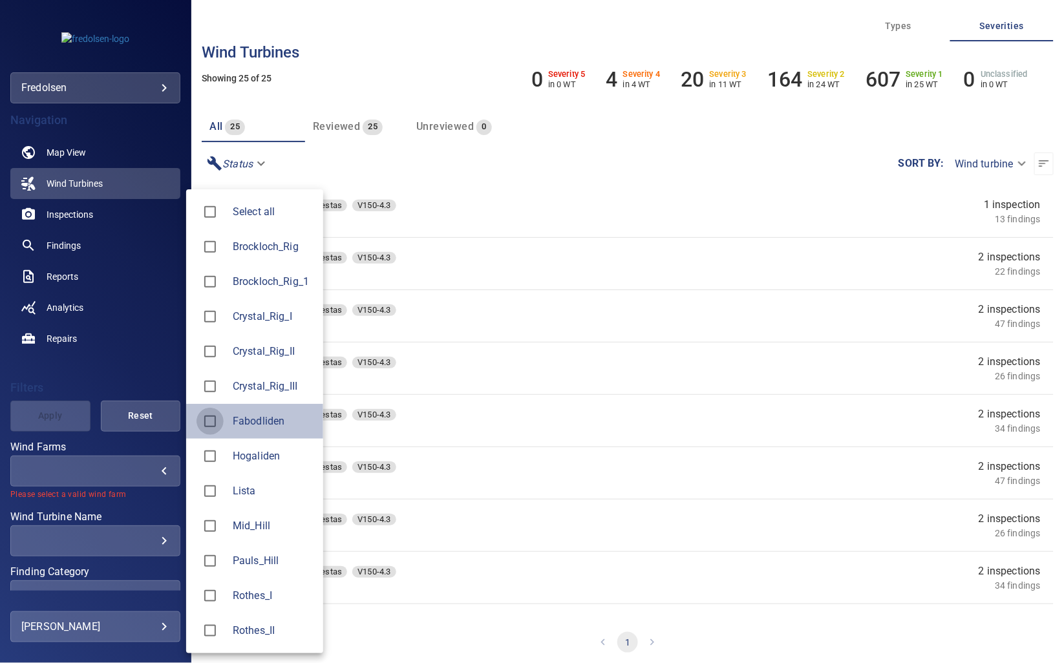
type input "**********"
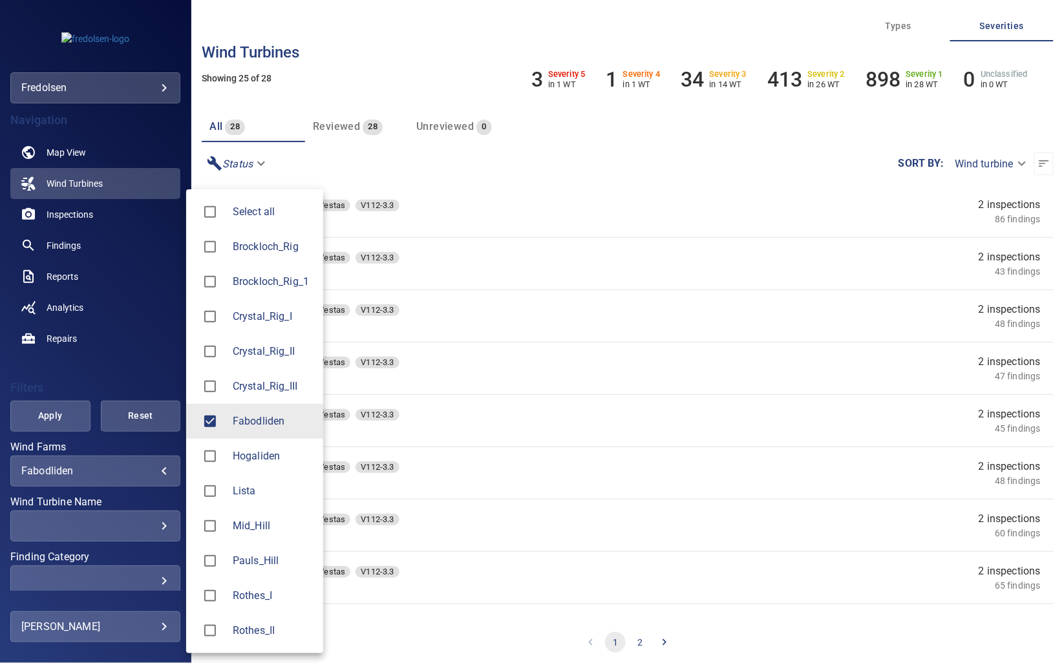
click at [70, 418] on div at bounding box center [532, 331] width 1064 height 663
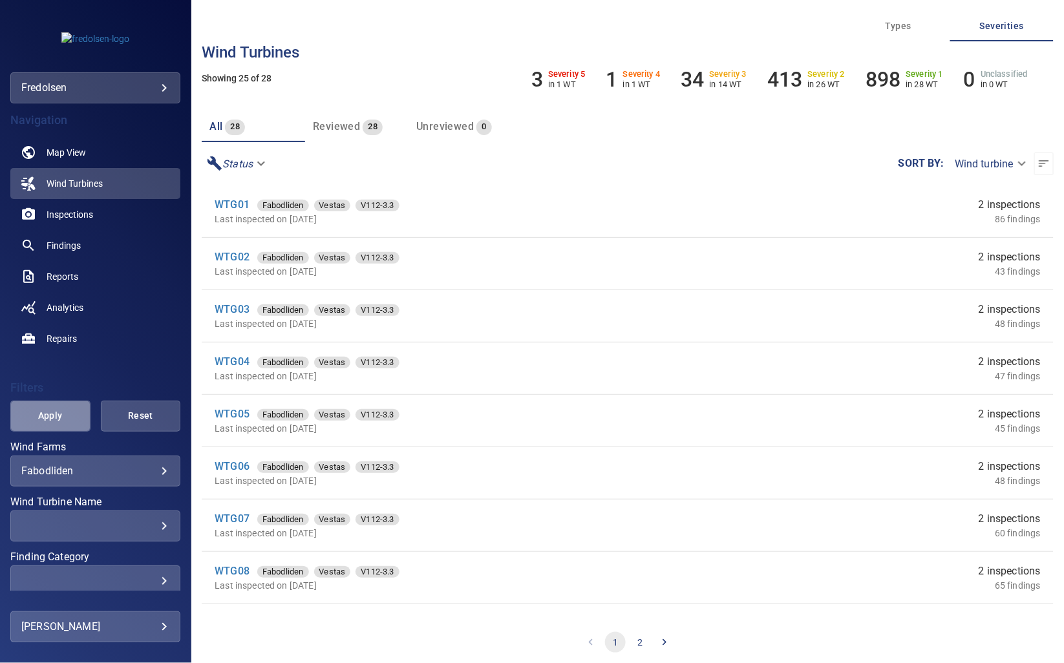
click at [70, 418] on button "Apply" at bounding box center [50, 416] width 80 height 31
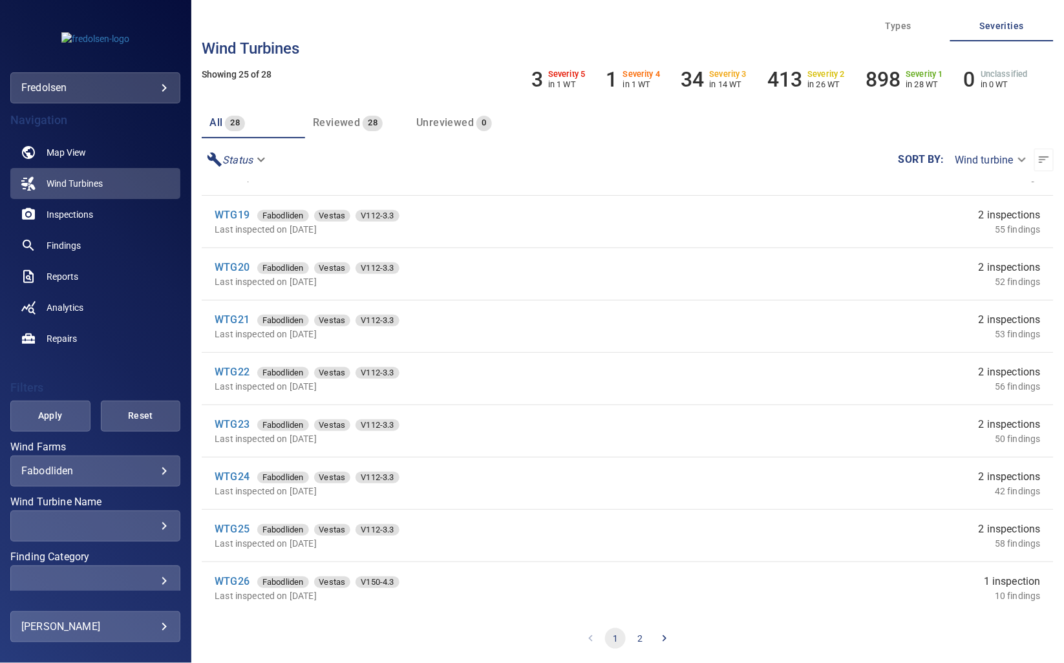
scroll to position [5, 0]
click at [222, 578] on link "WTG26" at bounding box center [232, 581] width 35 height 12
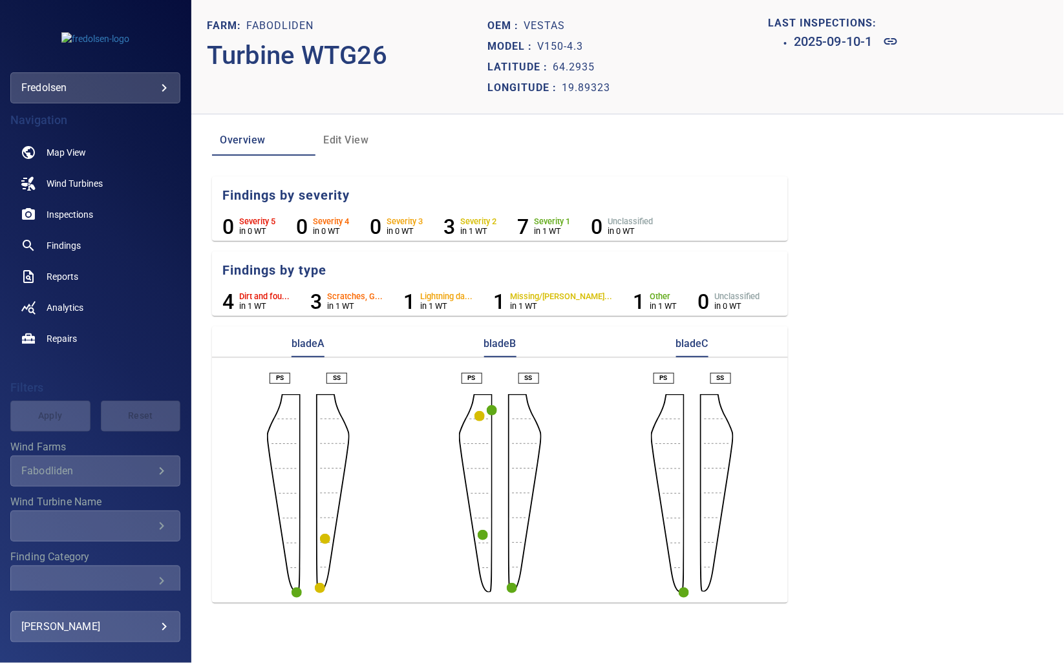
click at [477, 416] on circle "button" at bounding box center [480, 416] width 10 height 10
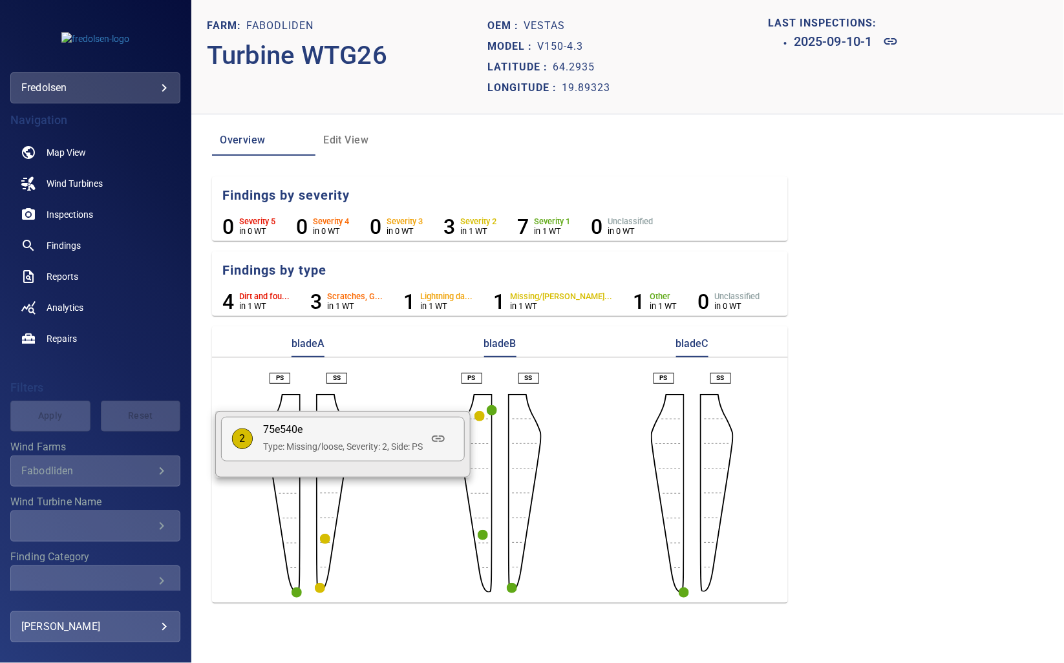
click at [491, 411] on div at bounding box center [532, 331] width 1064 height 663
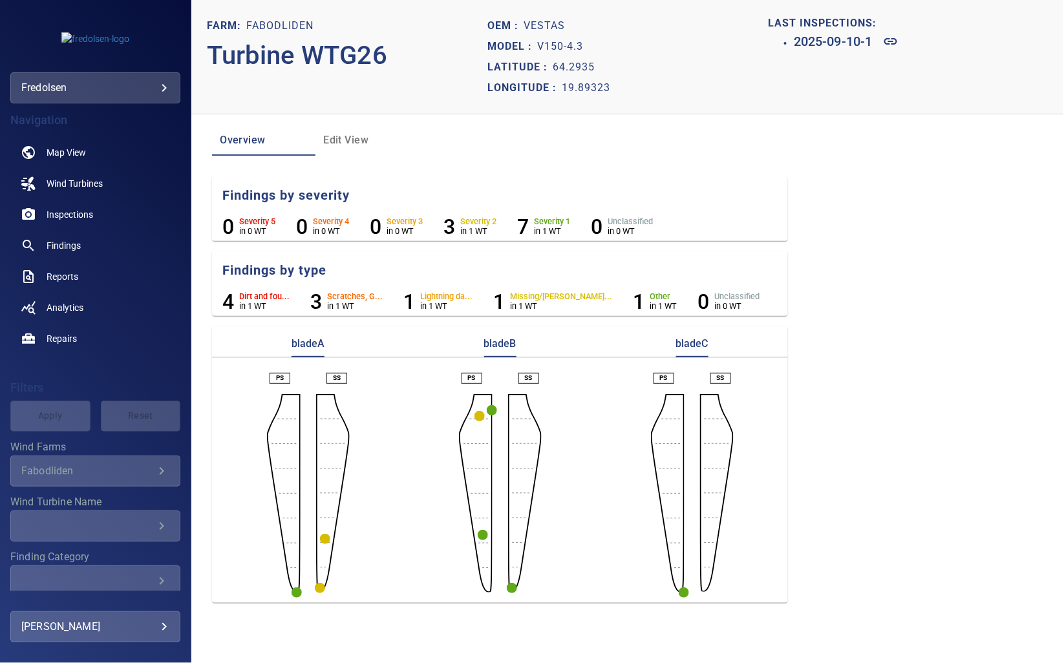
click at [491, 411] on circle "button" at bounding box center [492, 410] width 10 height 10
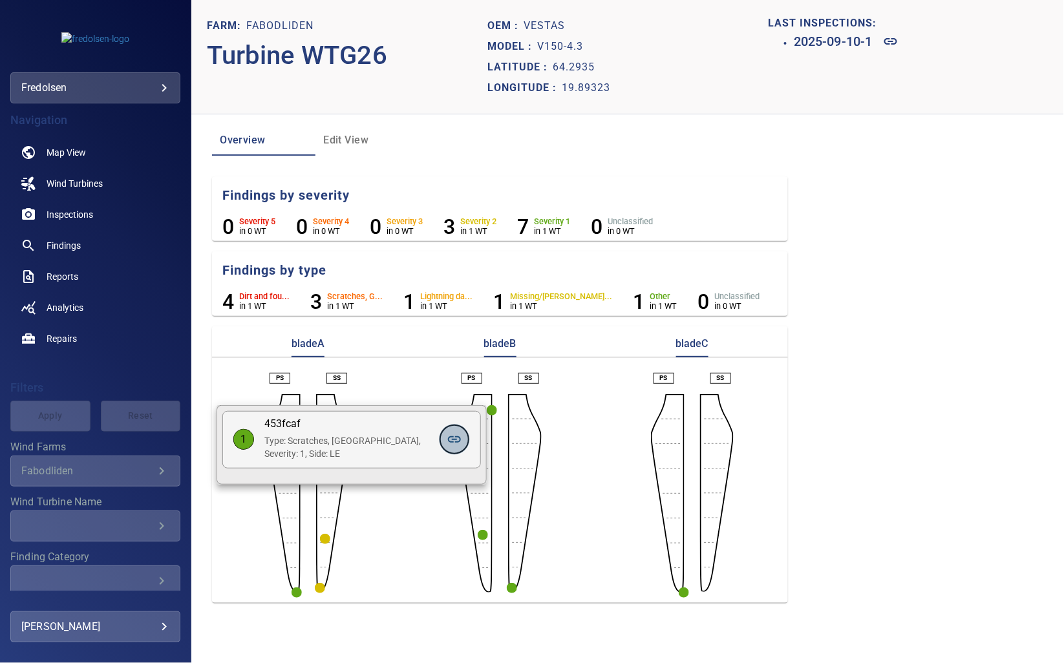
click at [455, 437] on icon at bounding box center [455, 440] width 16 height 16
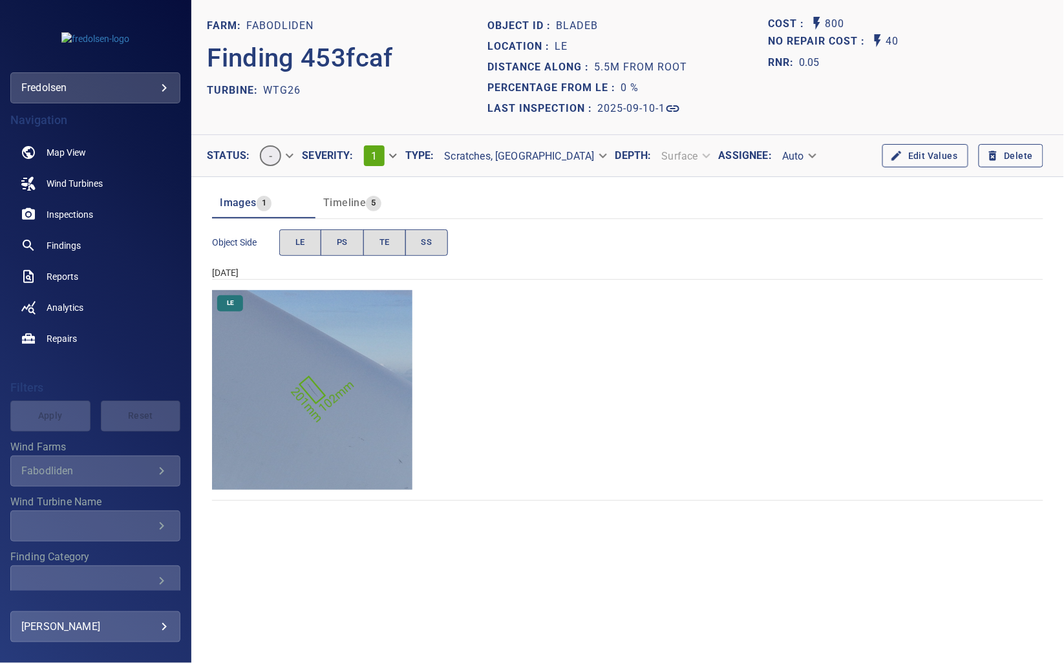
click at [340, 425] on img "Fabodliden/WTG26/2025-09-10-1/2025-09-10-1/image5wp7.jpg" at bounding box center [312, 390] width 200 height 200
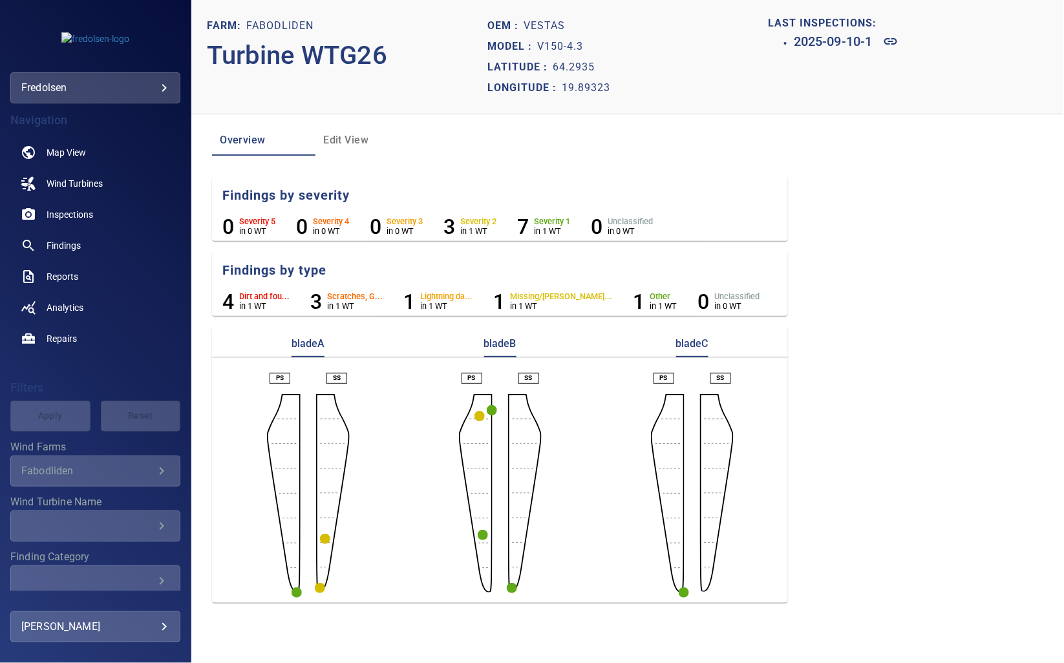
click at [481, 416] on circle "button" at bounding box center [480, 416] width 10 height 10
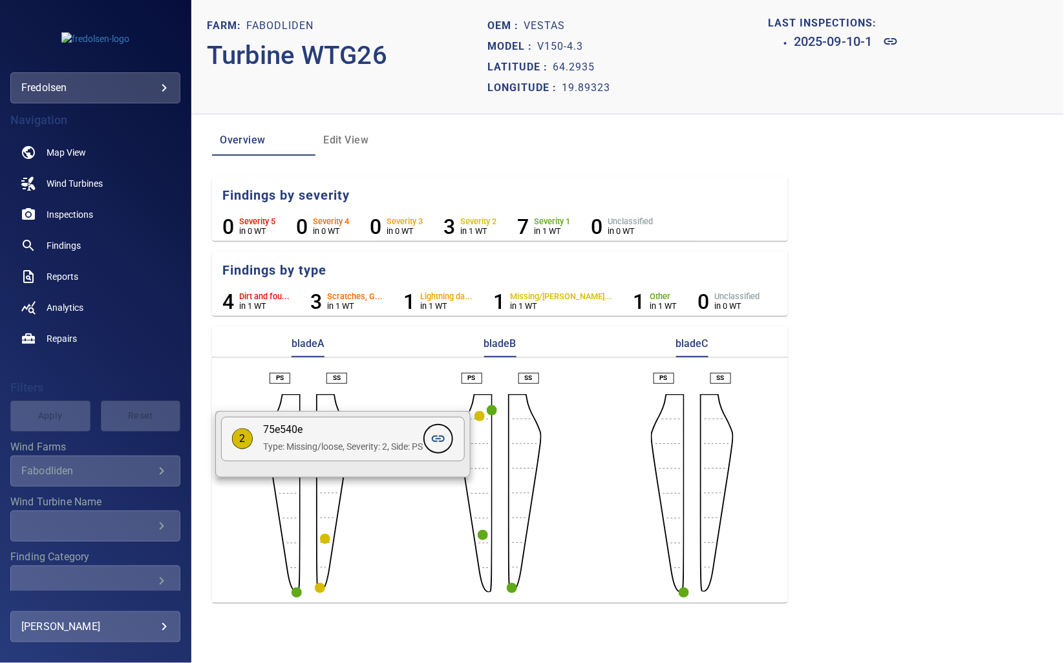
click at [446, 443] on icon at bounding box center [439, 439] width 16 height 16
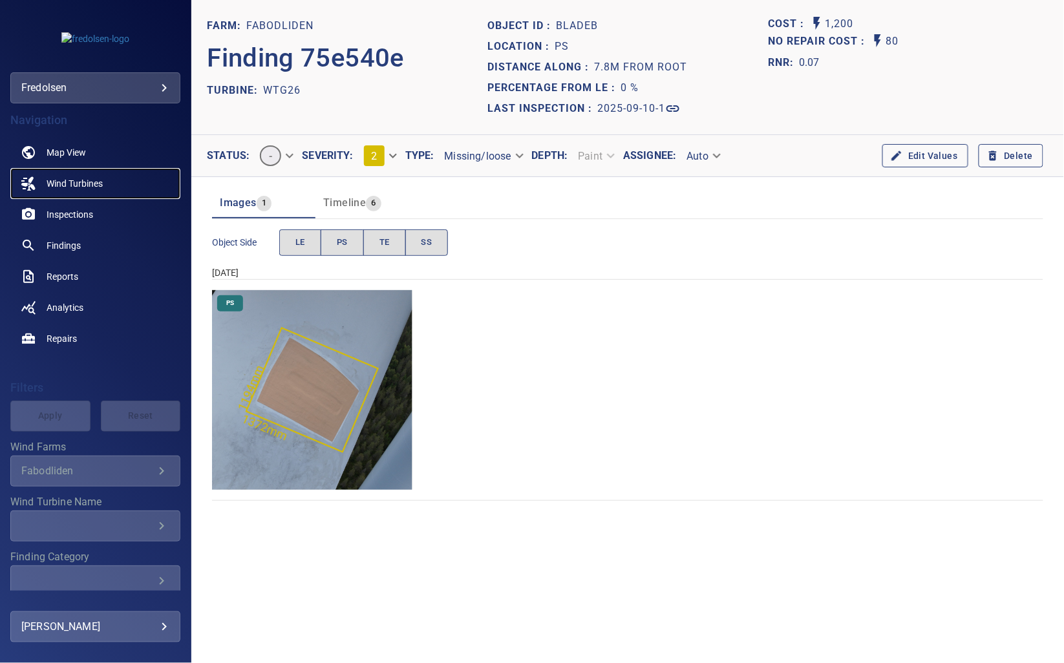
click at [76, 186] on span "Wind Turbines" at bounding box center [75, 183] width 56 height 13
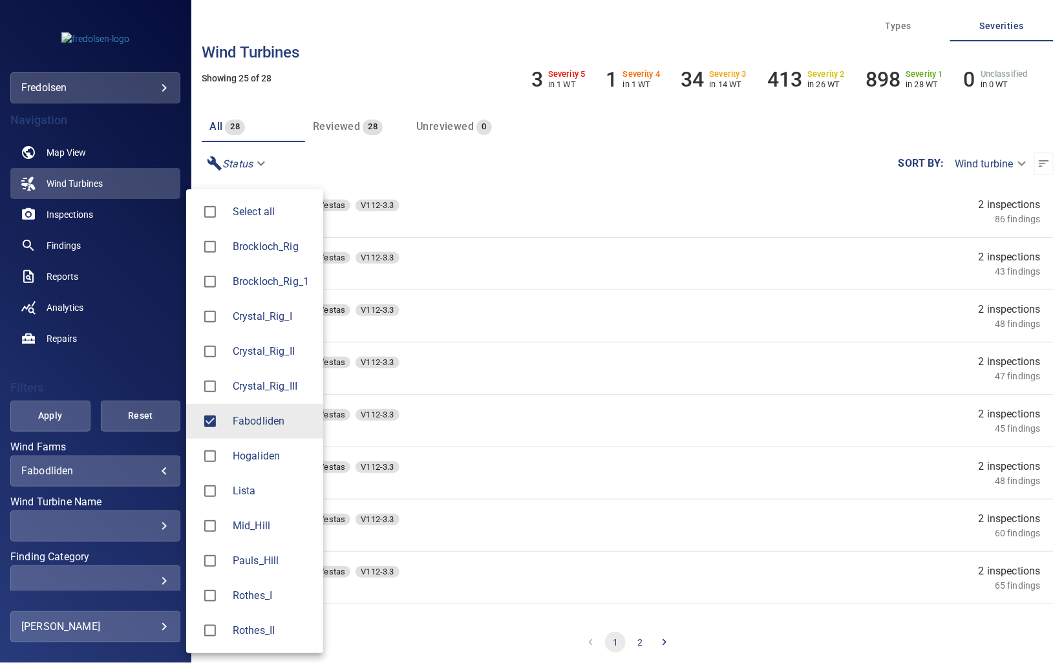
click at [39, 473] on body "**********" at bounding box center [532, 331] width 1064 height 663
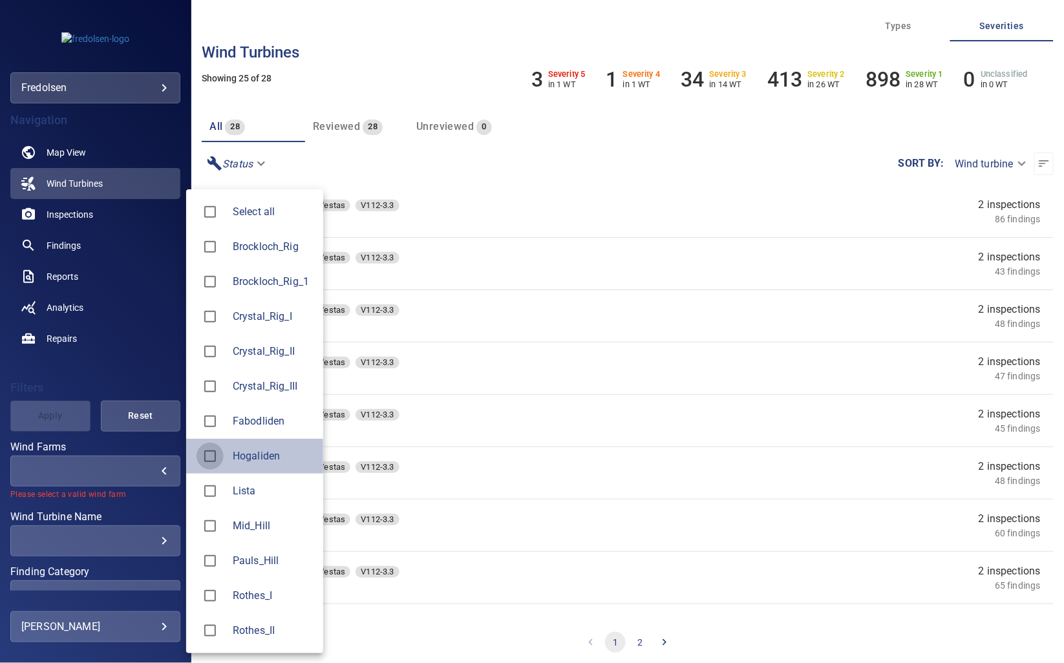
type input "*********"
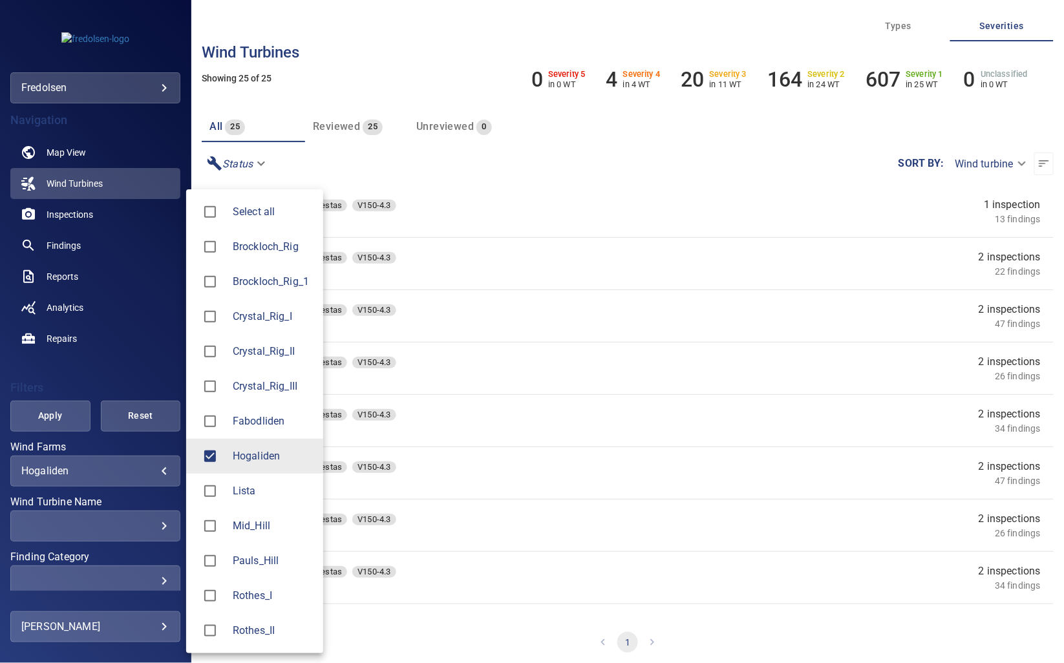
click at [120, 361] on div at bounding box center [532, 331] width 1064 height 663
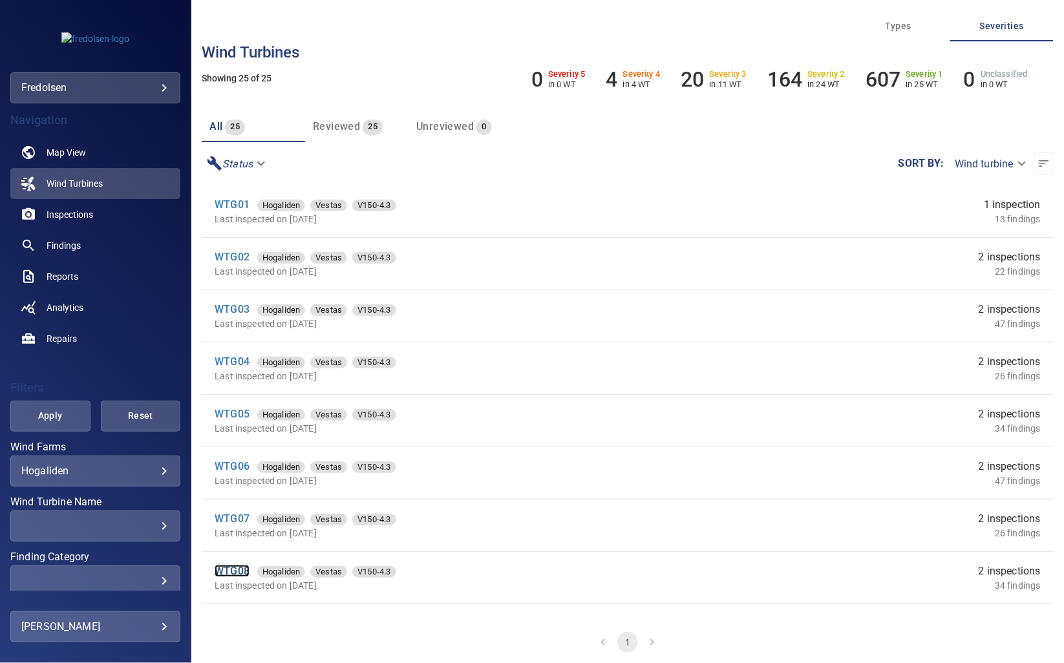
click at [241, 572] on link "WTG08" at bounding box center [232, 571] width 35 height 12
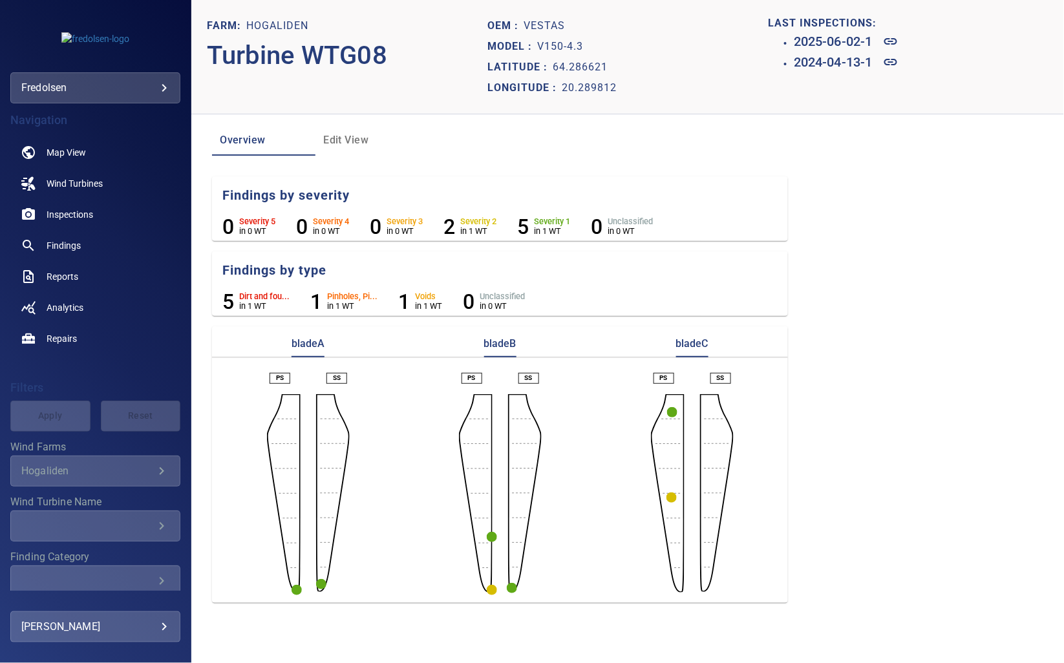
click at [673, 416] on circle "button" at bounding box center [672, 412] width 10 height 10
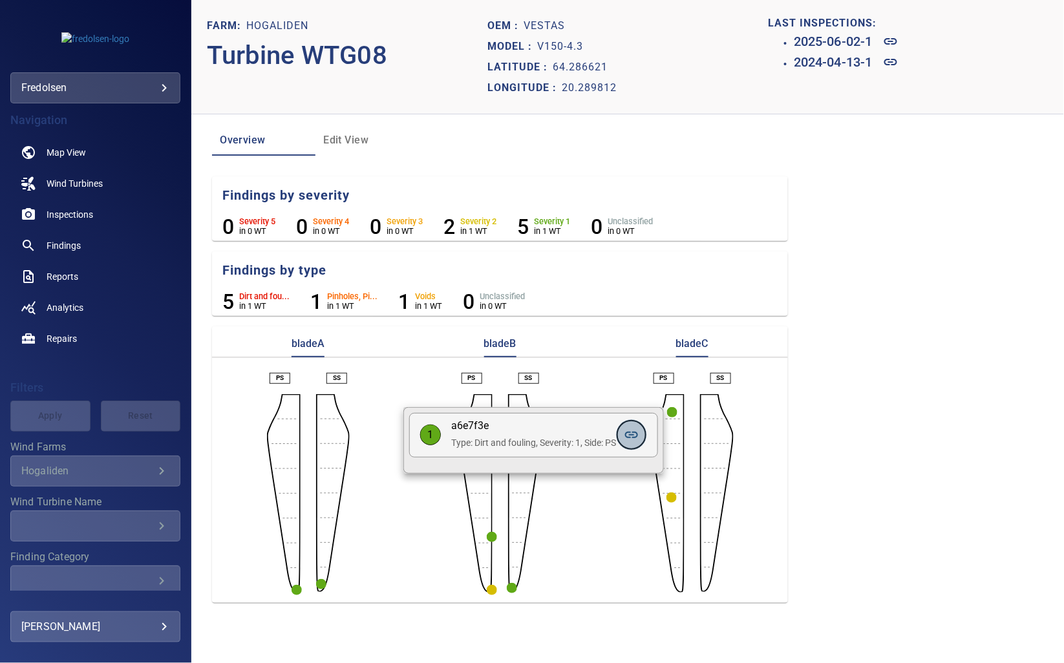
click at [629, 433] on icon at bounding box center [632, 435] width 16 height 16
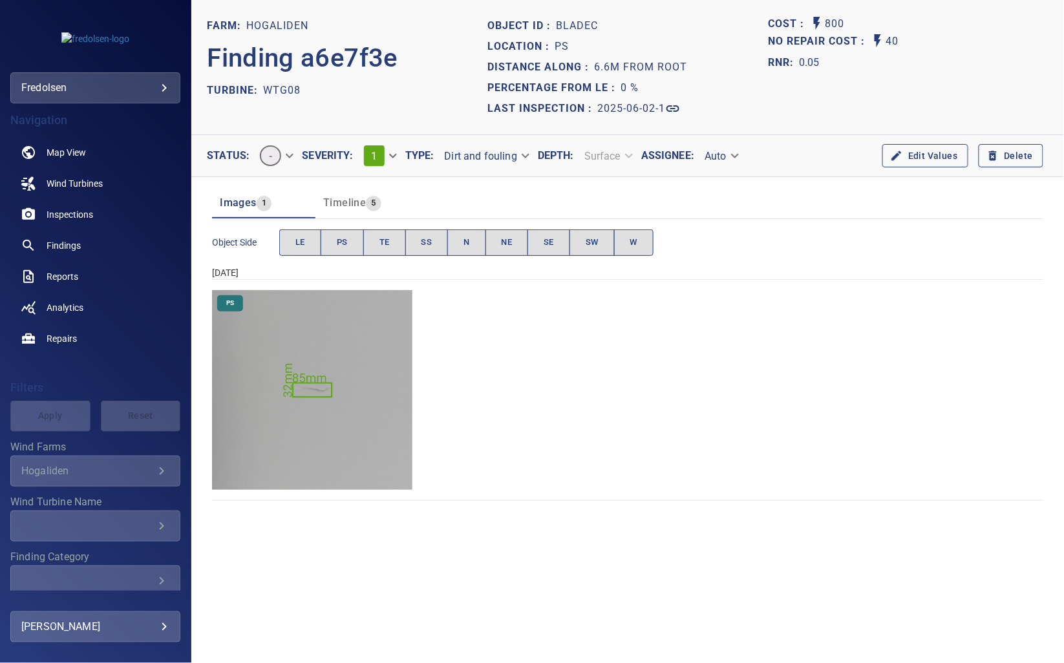
click at [328, 434] on img "Hogaliden/WTG08/2025-06-02-1/2025-06-02-5/image56wp60.jpg" at bounding box center [312, 390] width 200 height 200
